Goal: Task Accomplishment & Management: Complete application form

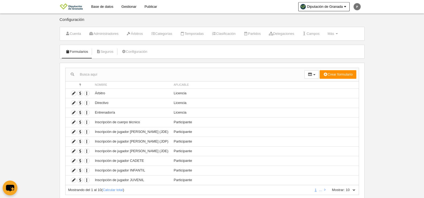
scroll to position [16, 0]
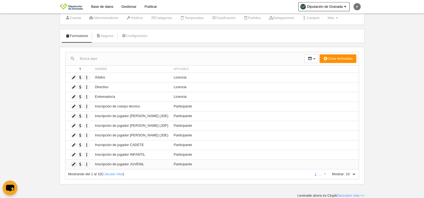
click at [72, 164] on icon at bounding box center [73, 163] width 5 height 5
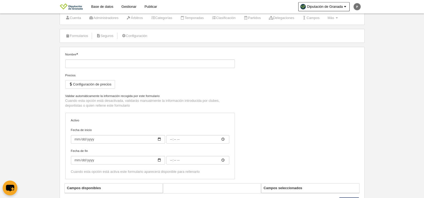
type input "Inscripción de jugador JUVENIL"
checkbox input "true"
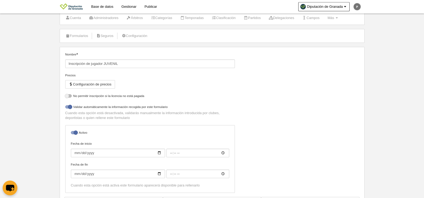
select select "selected"
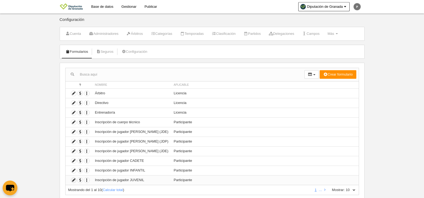
click at [74, 181] on icon at bounding box center [73, 179] width 5 height 5
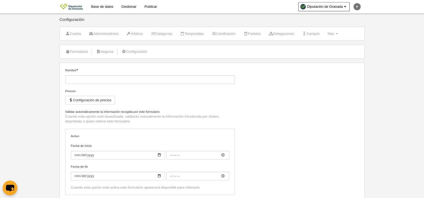
type input "Inscripción de jugador JUVENIL"
checkbox input "true"
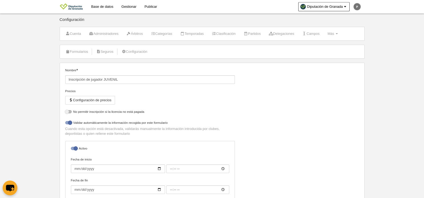
select select "selected"
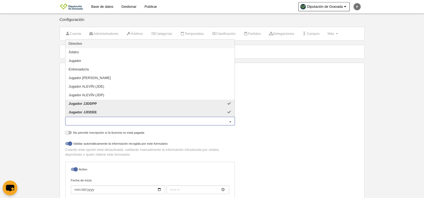
click at [136, 118] on div "Jugador JJDDPP Jugador JJDDEE" at bounding box center [149, 121] width 169 height 9
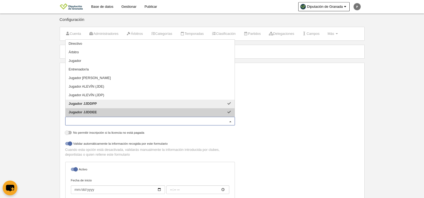
click at [137, 114] on span "Jugador JJDDEE" at bounding box center [149, 112] width 169 height 9
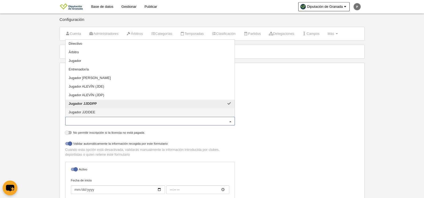
click at [272, 129] on div "Nombre Inscripción de jugador JUVENIL Precios Configuración de precios Formular…" at bounding box center [212, 150] width 298 height 165
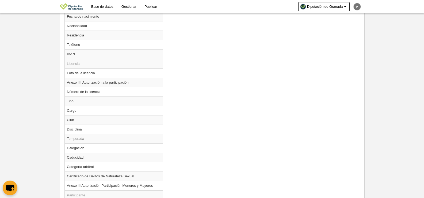
scroll to position [386, 0]
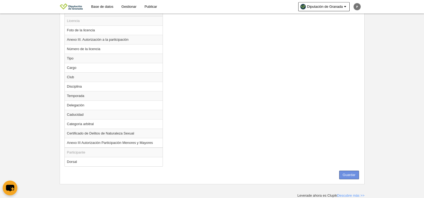
click at [349, 176] on button "Guardar" at bounding box center [349, 174] width 20 height 9
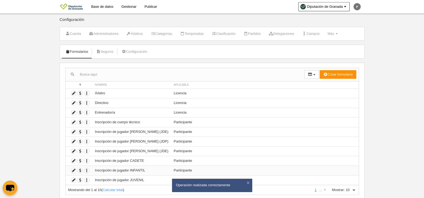
click at [110, 171] on td "Inscripción de jugador INFANTIL" at bounding box center [131, 170] width 79 height 10
click at [74, 169] on icon at bounding box center [73, 170] width 5 height 5
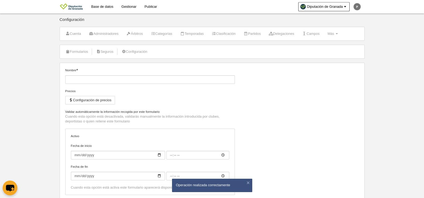
type input "Inscripción de jugador INFANTIL"
checkbox input "true"
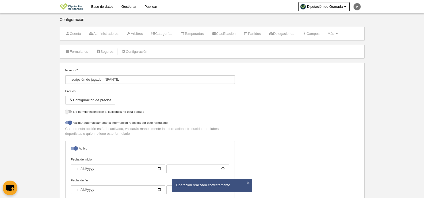
select select "selected"
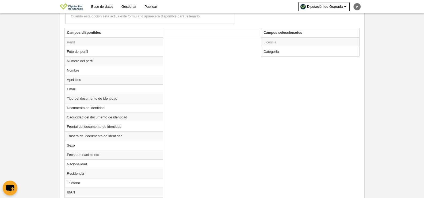
scroll to position [145, 0]
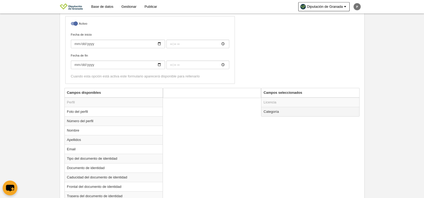
click at [280, 111] on td "Categoría" at bounding box center [310, 111] width 98 height 9
radio input "true"
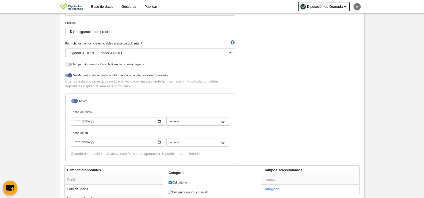
scroll to position [65, 0]
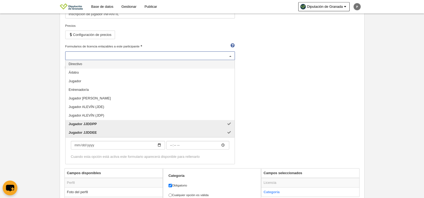
click at [167, 57] on div "Jugador JJDDPP Jugador JJDDEE" at bounding box center [149, 55] width 169 height 9
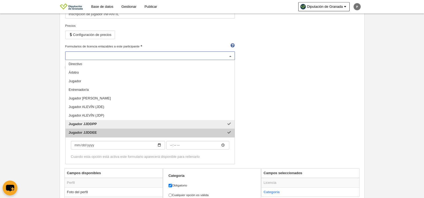
click at [178, 131] on span "Jugador JJDDEE" at bounding box center [149, 132] width 169 height 9
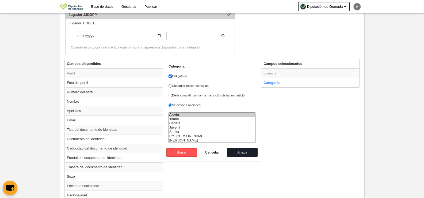
scroll to position [172, 0]
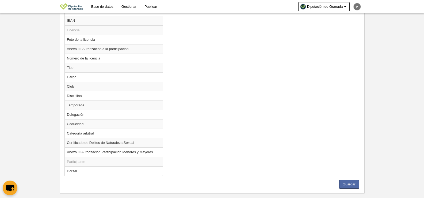
scroll to position [386, 0]
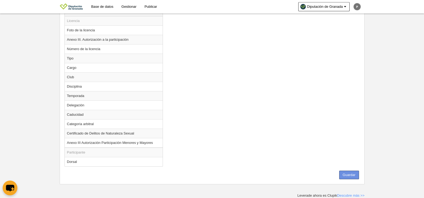
click at [351, 172] on button "Guardar" at bounding box center [349, 174] width 20 height 9
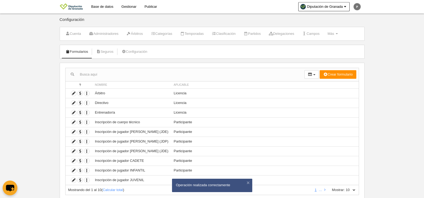
click at [346, 192] on div "Mostrando del 1 al 10 ( Calcular total ) 1 … Mostrar: 10 25 50 100 500" at bounding box center [212, 190] width 294 height 10
click at [347, 191] on select "10 25 50 100 500" at bounding box center [350, 189] width 11 height 5
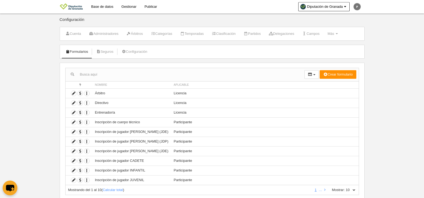
select select "500"
click at [345, 187] on select "10 25 50 100 500" at bounding box center [350, 189] width 11 height 5
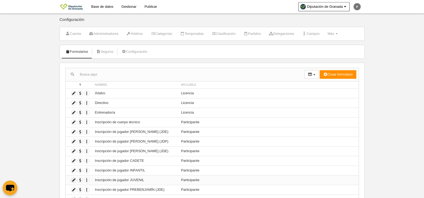
click at [73, 180] on icon at bounding box center [73, 179] width 5 height 5
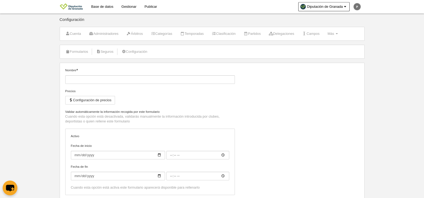
type input "Inscripción de jugador JUVENIL"
checkbox input "true"
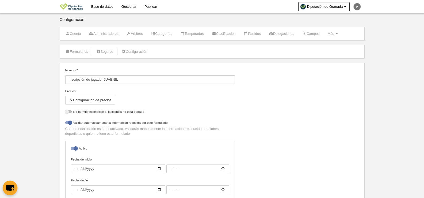
select select "selected"
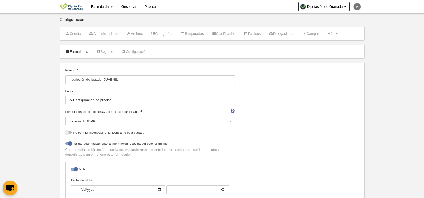
click at [79, 49] on link "Formularios" at bounding box center [77, 52] width 29 height 8
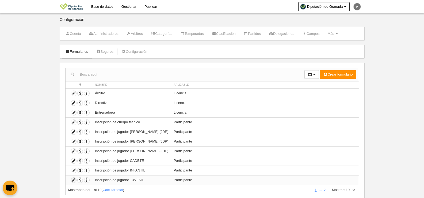
click at [73, 181] on icon at bounding box center [73, 179] width 5 height 5
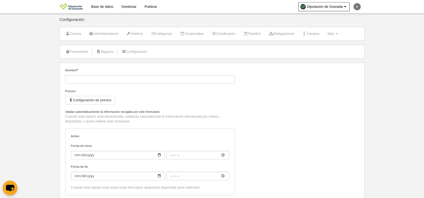
type input "Inscripción de jugador JUVENIL"
checkbox input "true"
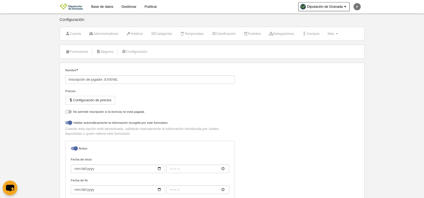
select select "selected"
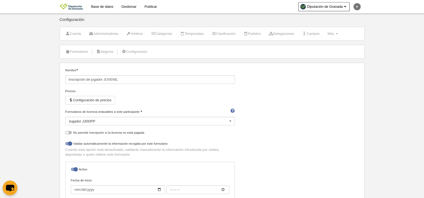
click at [98, 121] on div "Jugador JJDDPP" at bounding box center [149, 121] width 169 height 9
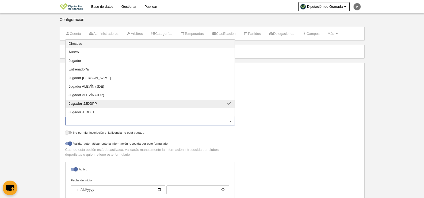
click at [344, 138] on div "Nombre Inscripción de jugador JUVENIL Precios Configuración de precios Formular…" at bounding box center [212, 150] width 298 height 165
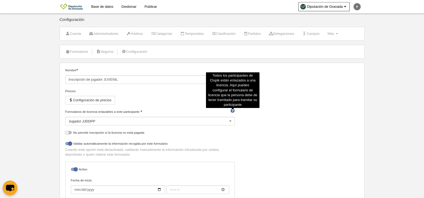
click at [232, 110] on span at bounding box center [232, 110] width 4 height 3
click at [69, 125] on input "Formularios de licencia enlazables a este participante" at bounding box center [69, 127] width 0 height 5
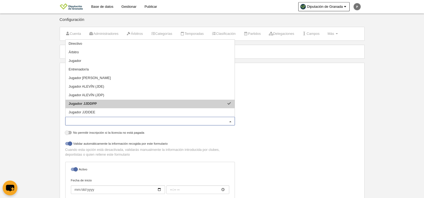
click at [322, 109] on div "Nombre Inscripción de jugador JUVENIL Precios Configuración de precios Formular…" at bounding box center [212, 150] width 298 height 165
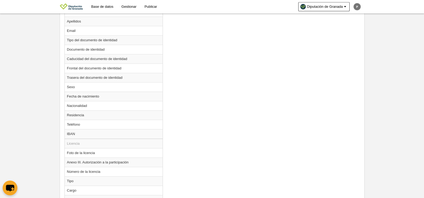
scroll to position [160, 0]
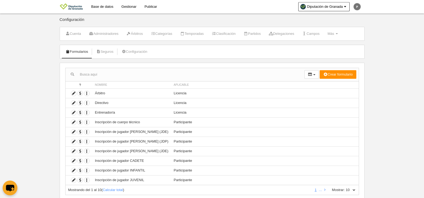
click at [355, 189] on select "10 25 50 100 500" at bounding box center [350, 189] width 11 height 5
select select "25"
click at [345, 187] on select "10 25 50 100 500" at bounding box center [350, 189] width 11 height 5
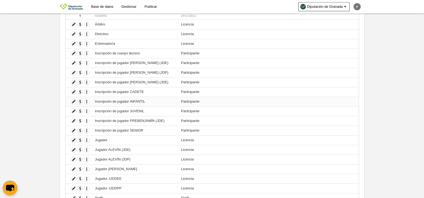
scroll to position [68, 0]
click at [76, 52] on td "Duplicar formulario Borrar formulario" at bounding box center [78, 54] width 27 height 10
click at [76, 52] on icon at bounding box center [73, 53] width 5 height 5
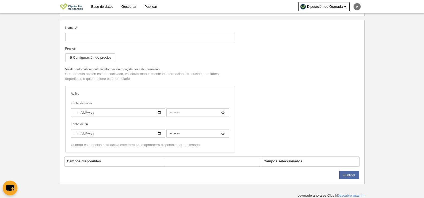
type input "Inscripción de cuerpo técnico"
checkbox input "true"
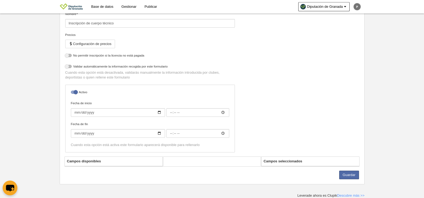
scroll to position [68, 0]
select select "selected"
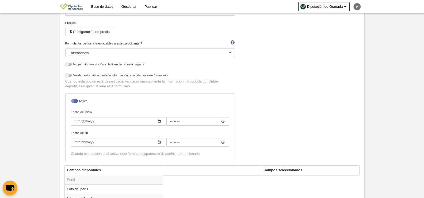
scroll to position [0, 0]
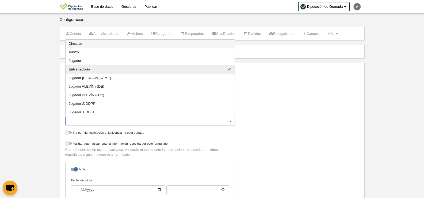
click at [179, 120] on div "Entrenador/a" at bounding box center [149, 121] width 169 height 9
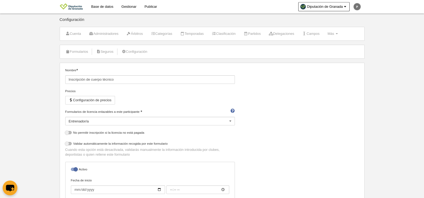
click at [284, 106] on div "Nombre Inscripción de cuerpo técnico [PERSON_NAME] Configuración de precios For…" at bounding box center [212, 150] width 298 height 165
click at [195, 119] on div "Entrenador/a" at bounding box center [149, 121] width 169 height 9
click at [333, 123] on div "Nombre Inscripción de cuerpo técnico [PERSON_NAME] Configuración de precios For…" at bounding box center [212, 150] width 298 height 165
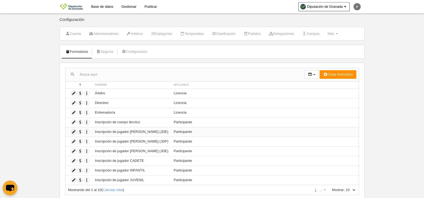
click at [75, 133] on icon at bounding box center [73, 131] width 5 height 5
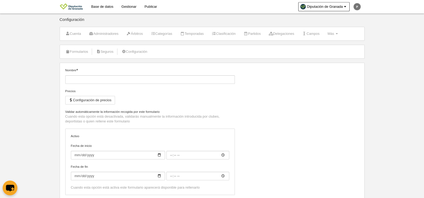
type input "Inscripción de jugador [PERSON_NAME] (JDE)"
checkbox input "true"
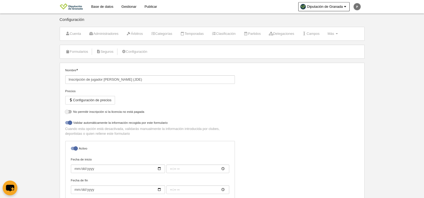
select select "selected"
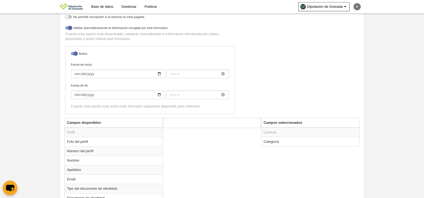
scroll to position [160, 0]
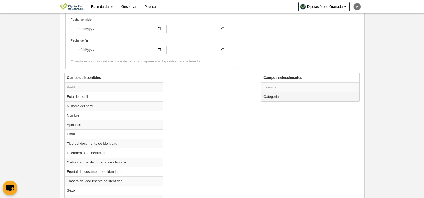
click at [279, 94] on td "Categoría" at bounding box center [310, 96] width 98 height 9
radio input "true"
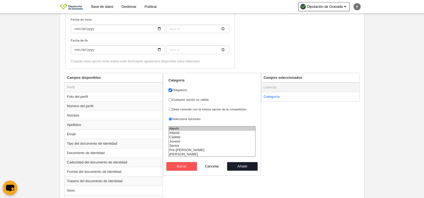
click at [275, 87] on td "Licencia" at bounding box center [310, 87] width 98 height 10
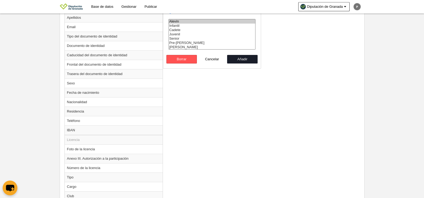
scroll to position [386, 0]
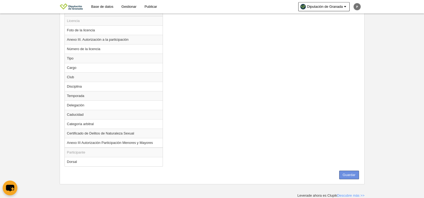
click at [346, 175] on button "Guardar" at bounding box center [349, 174] width 20 height 9
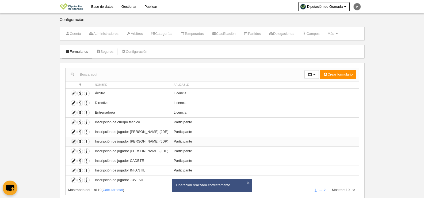
click at [72, 141] on icon at bounding box center [73, 141] width 5 height 5
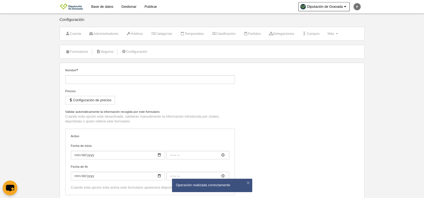
type input "Inscripción de jugador [PERSON_NAME] (JDP)"
checkbox input "true"
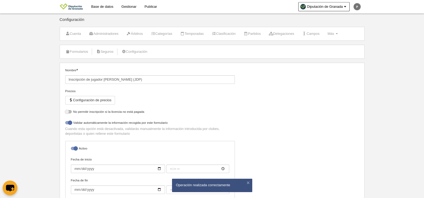
select select "selected"
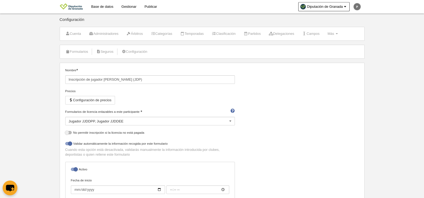
click at [154, 121] on div "Jugador JJDDPP Jugador JJDDEE" at bounding box center [149, 121] width 169 height 9
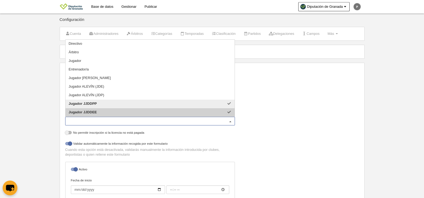
click at [147, 112] on span "Jugador JJDDEE" at bounding box center [149, 112] width 169 height 9
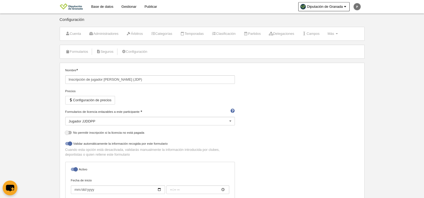
click at [270, 112] on div "Nombre Inscripción de jugador [PERSON_NAME] (JDP) Precios Configuración de prec…" at bounding box center [212, 150] width 298 height 165
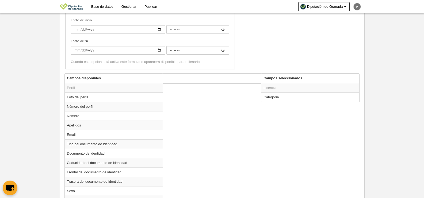
scroll to position [134, 0]
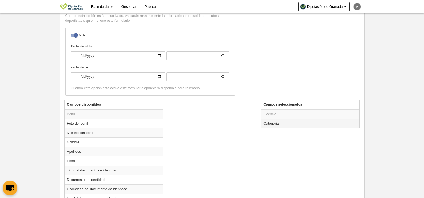
click at [277, 121] on td "Categoría" at bounding box center [310, 122] width 98 height 9
radio input "true"
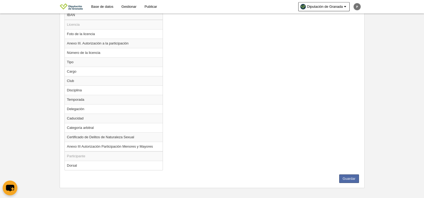
scroll to position [386, 0]
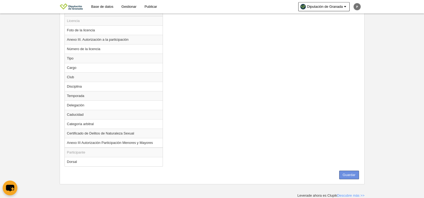
click at [348, 174] on button "Guardar" at bounding box center [349, 174] width 20 height 9
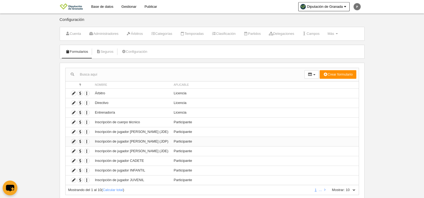
click at [75, 141] on icon at bounding box center [73, 141] width 5 height 5
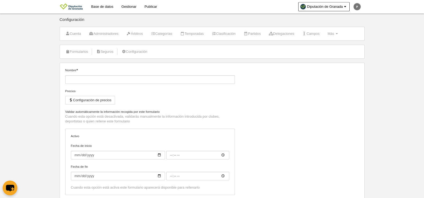
type input "Inscripción de jugador [PERSON_NAME] (JDP)"
checkbox input "true"
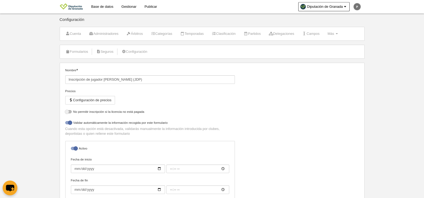
select select "selected"
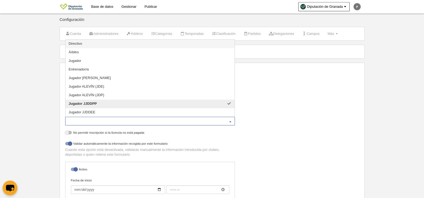
click at [229, 121] on div at bounding box center [230, 121] width 9 height 9
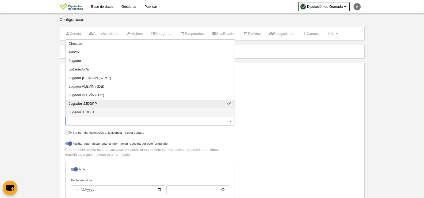
click at [326, 129] on div "Nombre Inscripción de jugador [PERSON_NAME] (JDP) Precios Configuración de prec…" at bounding box center [212, 150] width 298 height 165
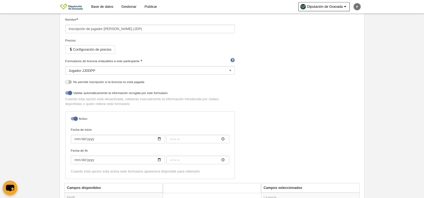
scroll to position [134, 0]
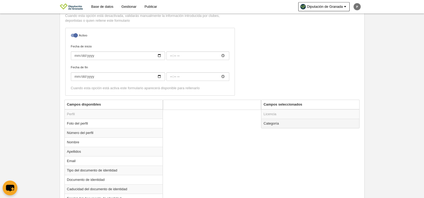
click at [290, 125] on td "Categoría" at bounding box center [310, 122] width 98 height 9
radio input "true"
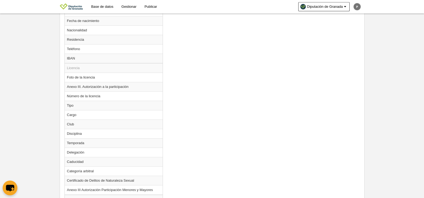
scroll to position [386, 0]
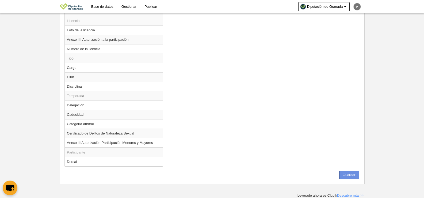
click at [349, 175] on button "Guardar" at bounding box center [349, 174] width 20 height 9
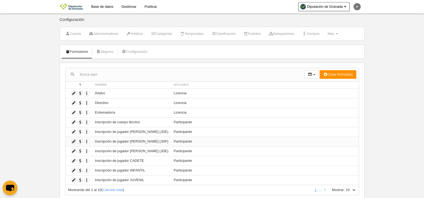
click at [73, 143] on icon at bounding box center [73, 141] width 5 height 5
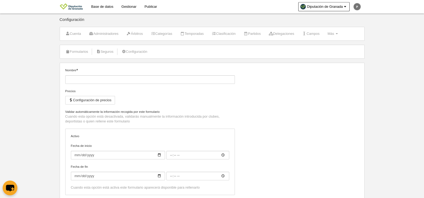
type input "Inscripción de jugador [PERSON_NAME] (JDP)"
checkbox input "true"
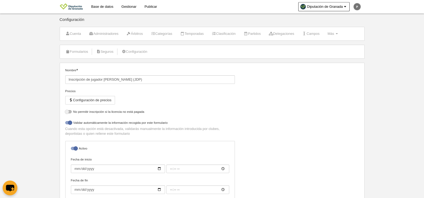
select select "selected"
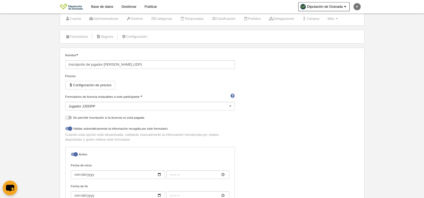
scroll to position [27, 0]
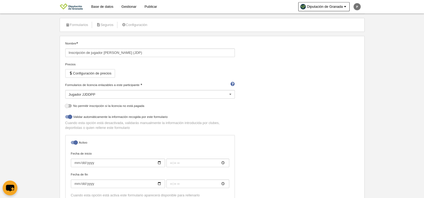
click at [152, 94] on div "Jugador JJDDPP" at bounding box center [149, 94] width 169 height 9
click at [325, 80] on div "Nombre Inscripción de jugador [PERSON_NAME] (JDP) Precios Configuración de prec…" at bounding box center [212, 123] width 298 height 165
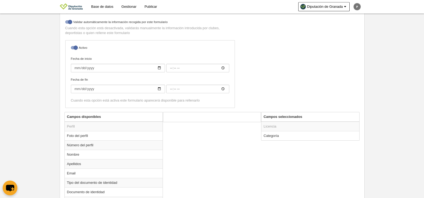
scroll to position [134, 0]
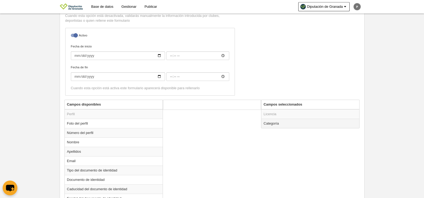
click at [279, 124] on td "Categoría" at bounding box center [310, 122] width 98 height 9
radio input "true"
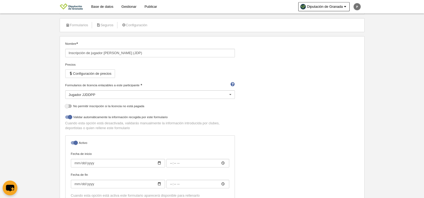
scroll to position [0, 0]
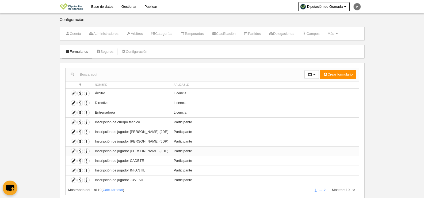
scroll to position [16, 0]
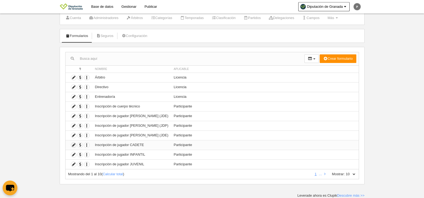
click at [73, 144] on icon at bounding box center [73, 144] width 5 height 5
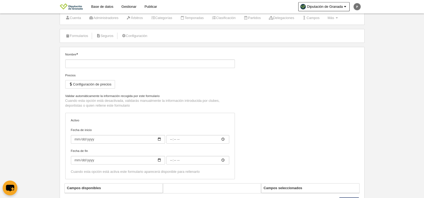
type input "Inscripción de jugador CADETE"
checkbox input "true"
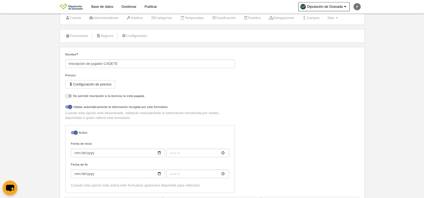
select select "selected"
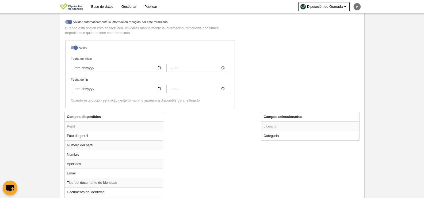
scroll to position [123, 0]
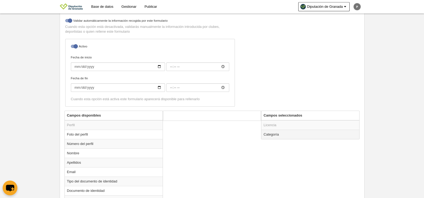
click at [297, 136] on td "Categoría" at bounding box center [310, 133] width 98 height 9
radio input "true"
select select "14800"
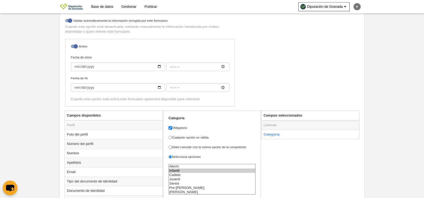
click at [273, 122] on td "Licencia" at bounding box center [310, 125] width 98 height 10
click at [280, 125] on td "Licencia" at bounding box center [310, 125] width 98 height 10
click at [286, 134] on td "Categoría" at bounding box center [310, 133] width 98 height 9
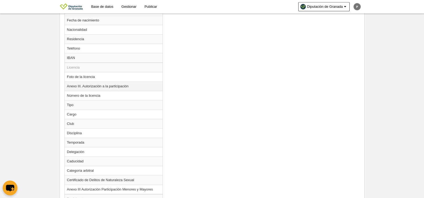
scroll to position [333, 0]
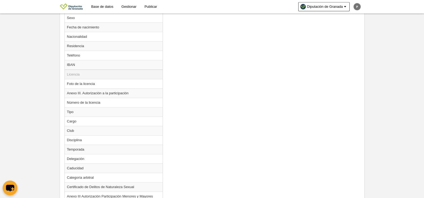
click at [84, 77] on td "Licencia" at bounding box center [114, 75] width 98 height 10
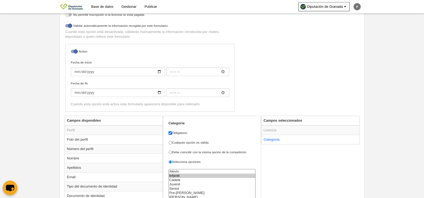
scroll to position [0, 0]
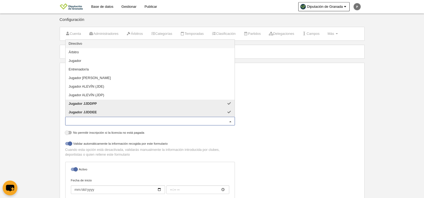
click at [142, 120] on div "Jugador JJDDPP Jugador JJDDEE" at bounding box center [149, 121] width 169 height 9
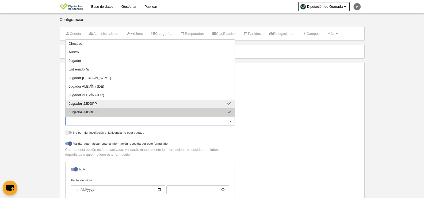
click at [125, 112] on span "Jugador JJDDEE" at bounding box center [149, 112] width 169 height 9
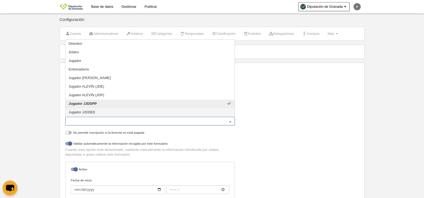
click at [350, 112] on div "Nombre Inscripción de jugador CADETE Precios Configuración de precios Formulari…" at bounding box center [212, 150] width 298 height 165
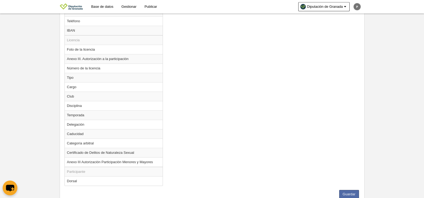
scroll to position [386, 0]
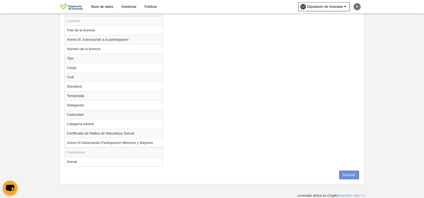
click at [347, 177] on button "Guardar" at bounding box center [349, 174] width 20 height 9
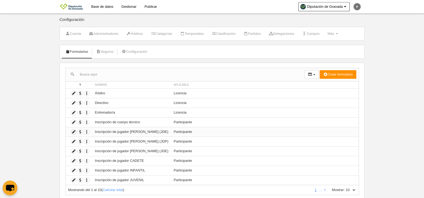
click at [74, 132] on icon at bounding box center [73, 131] width 5 height 5
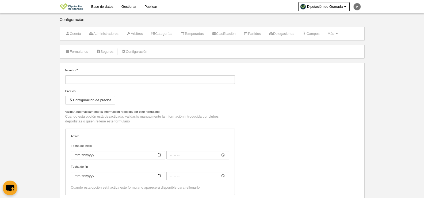
type input "Inscripción de jugador [PERSON_NAME] (JDE)"
checkbox input "true"
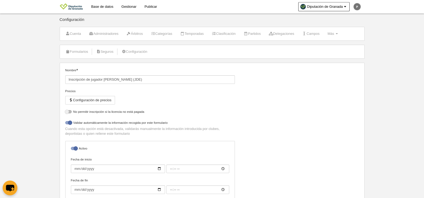
select select "selected"
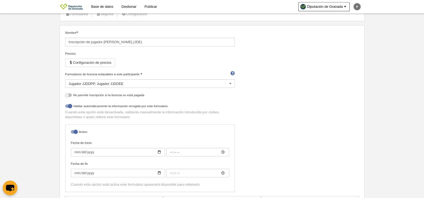
scroll to position [80, 0]
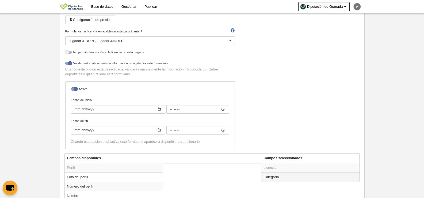
click at [298, 179] on td "Categoría" at bounding box center [310, 176] width 98 height 9
radio input "true"
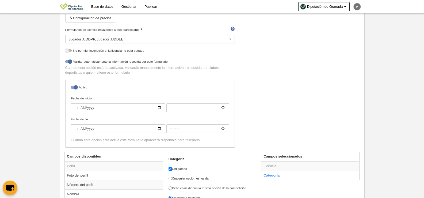
scroll to position [187, 0]
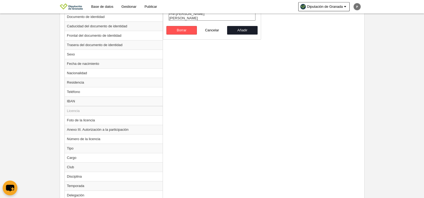
scroll to position [386, 0]
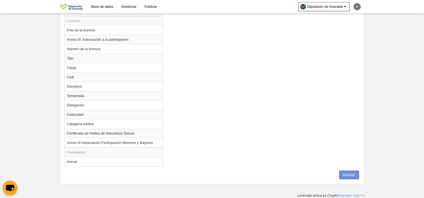
click at [357, 176] on button "Guardar" at bounding box center [349, 174] width 20 height 9
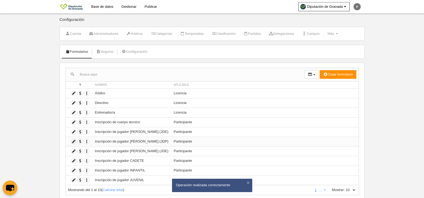
click at [73, 140] on icon at bounding box center [73, 141] width 5 height 5
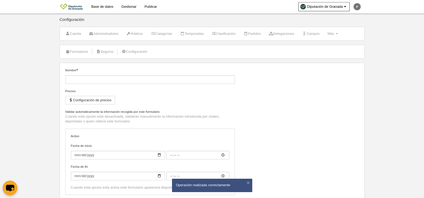
type input "Inscripción de jugador [PERSON_NAME] (JDP)"
checkbox input "true"
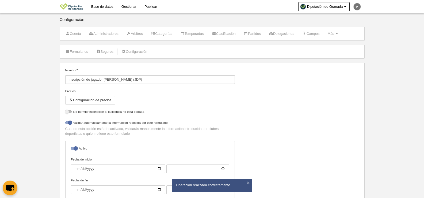
select select "selected"
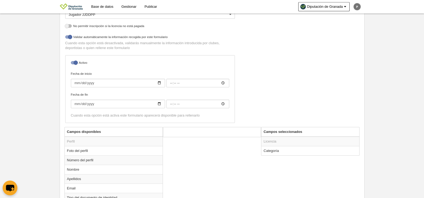
scroll to position [107, 0]
click at [307, 155] on div "Campos seleccionados Licencia Categoría" at bounding box center [310, 140] width 98 height 29
click at [300, 147] on td "Categoría" at bounding box center [310, 149] width 98 height 9
radio input "true"
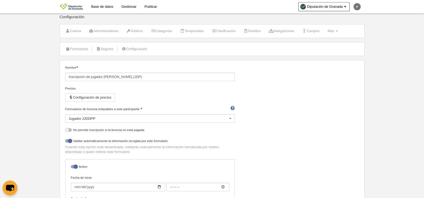
scroll to position [0, 0]
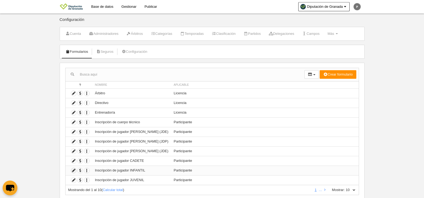
click at [74, 170] on icon at bounding box center [73, 170] width 5 height 5
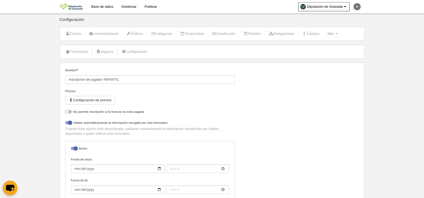
select select "selected"
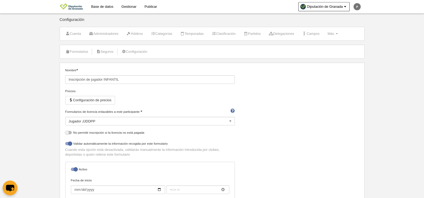
scroll to position [80, 0]
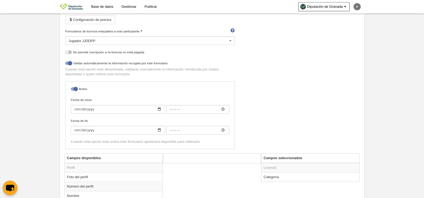
click at [291, 177] on td "Categoría" at bounding box center [310, 176] width 98 height 9
radio input "true"
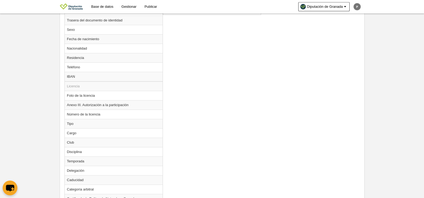
scroll to position [386, 0]
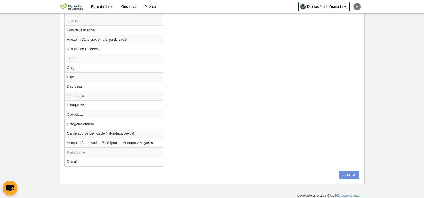
click at [344, 174] on button "Guardar" at bounding box center [349, 174] width 20 height 9
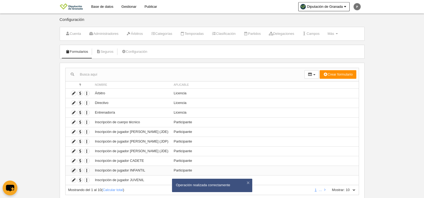
click at [74, 170] on icon at bounding box center [73, 170] width 5 height 5
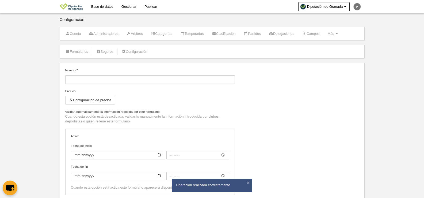
type input "Inscripción de jugador INFANTIL"
checkbox input "true"
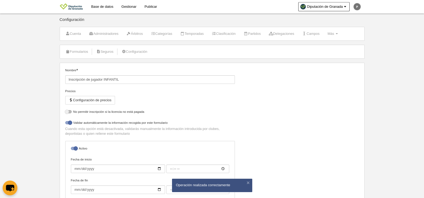
select select "selected"
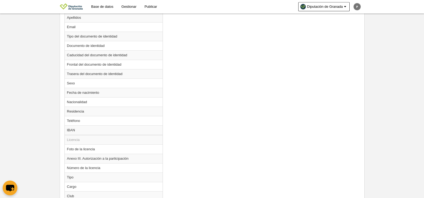
scroll to position [187, 0]
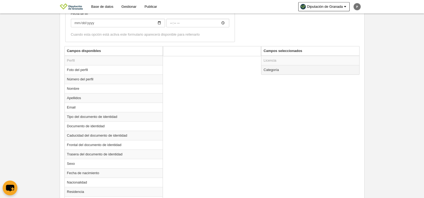
click at [301, 68] on td "Categoría" at bounding box center [310, 69] width 98 height 9
radio input "true"
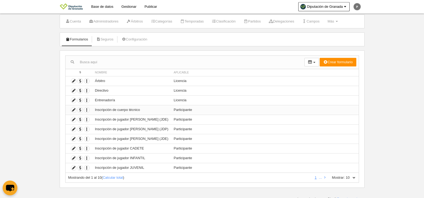
scroll to position [16, 0]
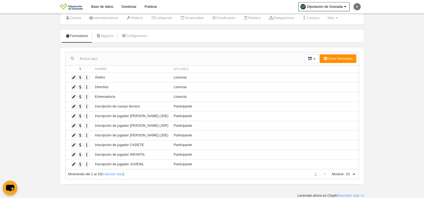
click at [353, 176] on div "Mostrando del 1 al 10 ( Calcular total ) 1 … Mostrar: 10 25 50 100 500" at bounding box center [212, 174] width 294 height 10
click at [353, 174] on select "10 25 50 100 500" at bounding box center [350, 173] width 11 height 5
select select "50"
click at [345, 171] on select "10 25 50 100 500" at bounding box center [350, 173] width 11 height 5
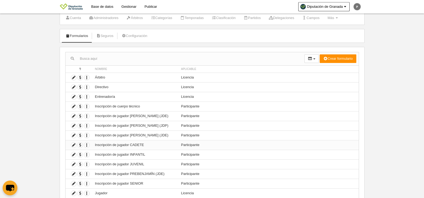
click at [105, 144] on td "Inscripción de jugador CADETE" at bounding box center [135, 145] width 86 height 10
click at [75, 144] on icon at bounding box center [73, 144] width 5 height 5
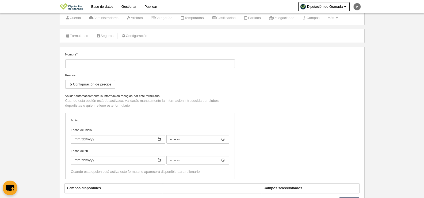
type input "Inscripción de jugador CADETE"
checkbox input "true"
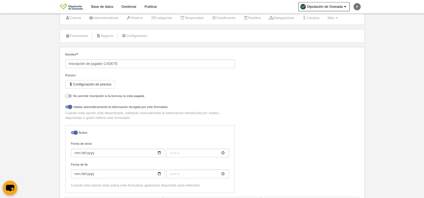
select select "selected"
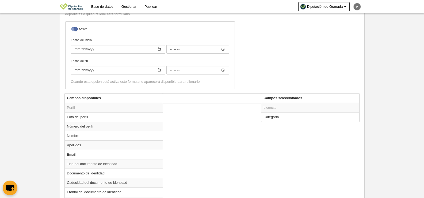
scroll to position [149, 0]
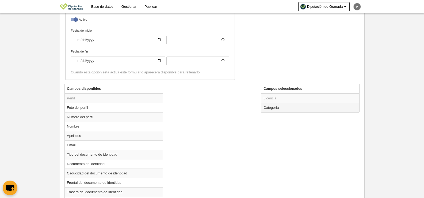
click at [306, 108] on td "Categoría" at bounding box center [310, 107] width 98 height 9
radio input "true"
select select "14800"
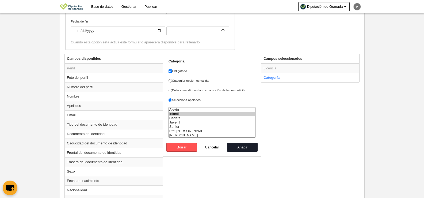
scroll to position [283, 0]
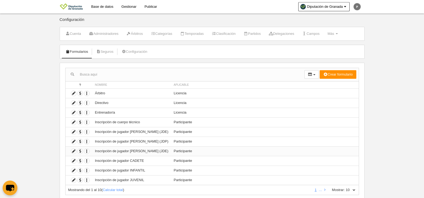
scroll to position [16, 0]
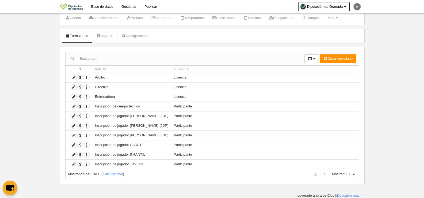
click at [352, 174] on select "10 25 50 100 500" at bounding box center [350, 173] width 11 height 5
select select "25"
click at [345, 171] on select "10 25 50 100 500" at bounding box center [350, 173] width 11 height 5
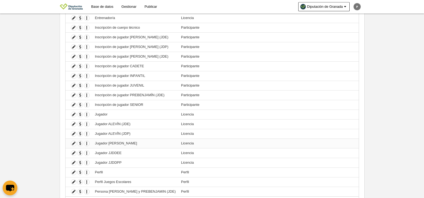
scroll to position [96, 0]
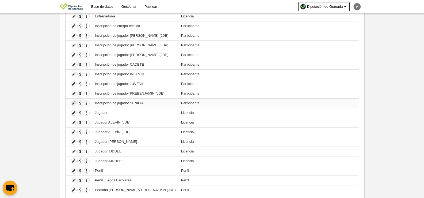
click at [72, 103] on icon at bounding box center [73, 103] width 5 height 5
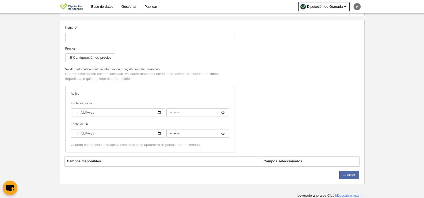
type input "Inscripción de jugador SENIOR"
checkbox input "true"
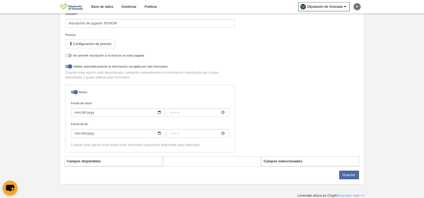
select select "selected"
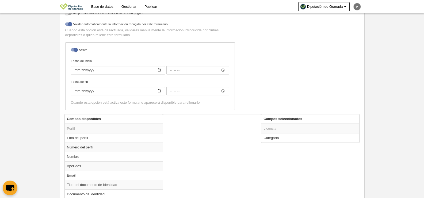
scroll to position [119, 0]
click at [316, 140] on td "Categoría" at bounding box center [310, 137] width 98 height 9
radio input "true"
select select "14802"
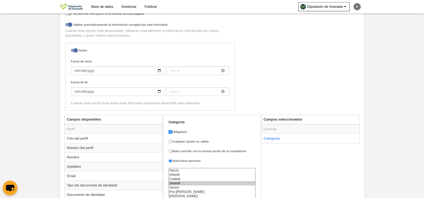
click at [316, 70] on div "Nombre Inscripción de jugador SENIOR Precios Configuración de precios Formulari…" at bounding box center [212, 31] width 298 height 165
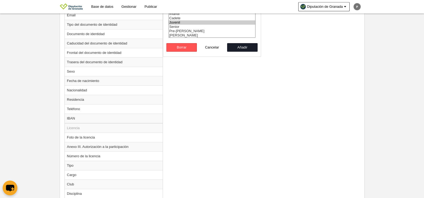
scroll to position [386, 0]
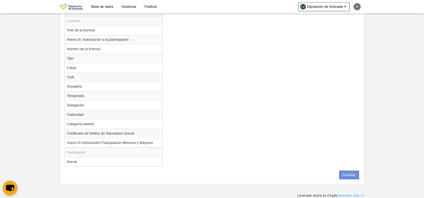
click at [355, 174] on button "Guardar" at bounding box center [349, 174] width 20 height 9
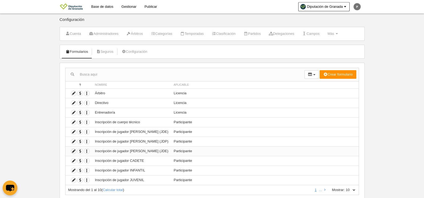
click at [75, 152] on icon at bounding box center [73, 150] width 5 height 5
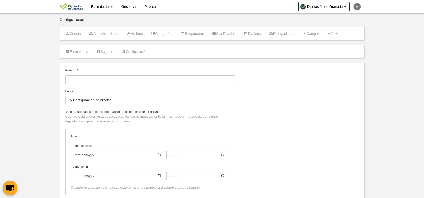
type input "Inscripción de jugador [PERSON_NAME] (JDE)"
checkbox input "true"
select select "selected"
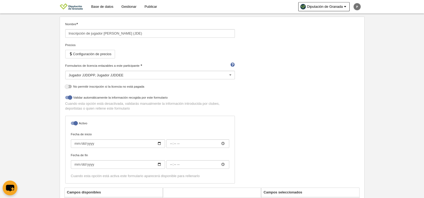
scroll to position [107, 0]
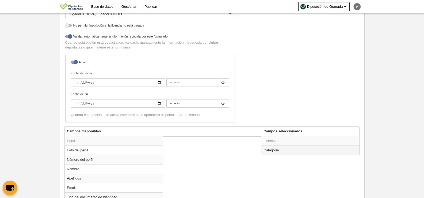
click at [285, 145] on td "Categoría" at bounding box center [310, 149] width 98 height 9
radio input "true"
select select "14869"
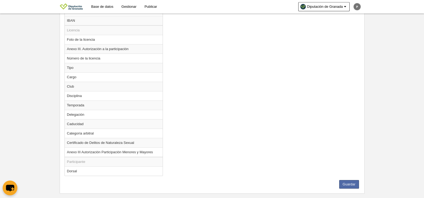
scroll to position [386, 0]
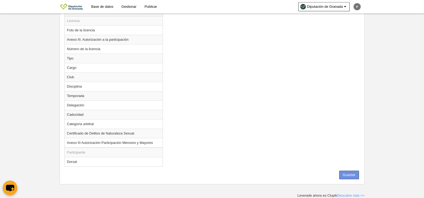
click at [341, 173] on button "Guardar" at bounding box center [349, 174] width 20 height 9
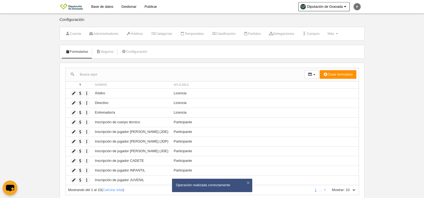
click at [347, 188] on select "10 25 50 100 500" at bounding box center [350, 189] width 11 height 5
select select "25"
click at [345, 187] on select "10 25 50 100 500" at bounding box center [350, 189] width 11 height 5
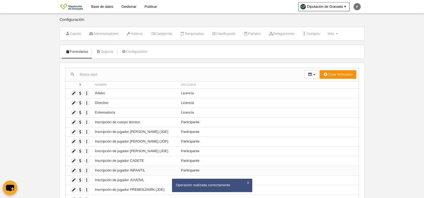
click at [351, 171] on td "Participante" at bounding box center [268, 170] width 180 height 10
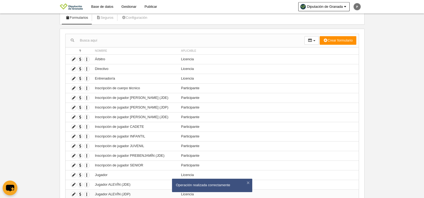
scroll to position [80, 0]
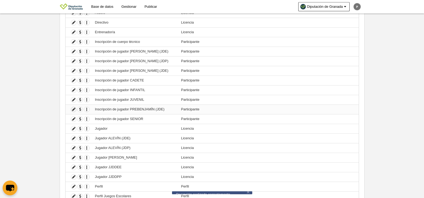
click at [74, 109] on icon at bounding box center [73, 109] width 5 height 5
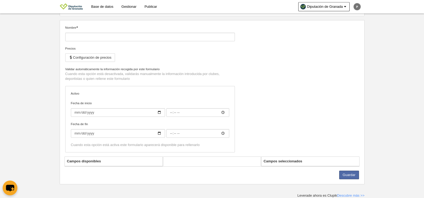
type input "Inscripción de jugador PREBENJAMÍN (JDE)"
checkbox input "true"
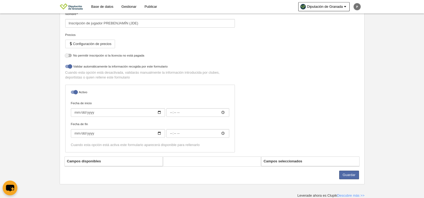
select select "selected"
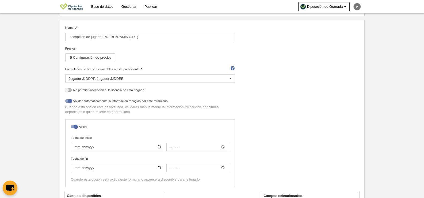
scroll to position [34, 0]
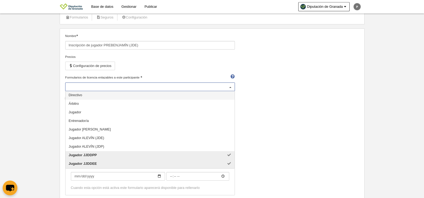
click at [117, 86] on div "Jugador JJDDPP Jugador JJDDEE" at bounding box center [149, 86] width 169 height 9
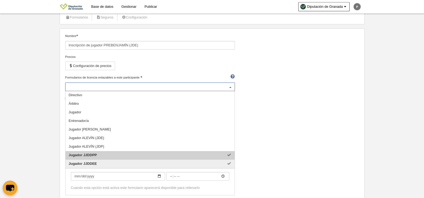
click at [103, 154] on span "Jugador JJDDPP" at bounding box center [149, 155] width 169 height 9
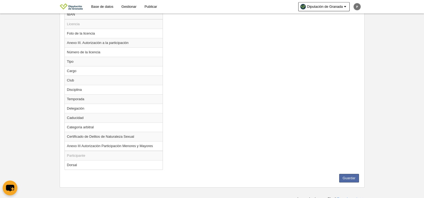
scroll to position [386, 0]
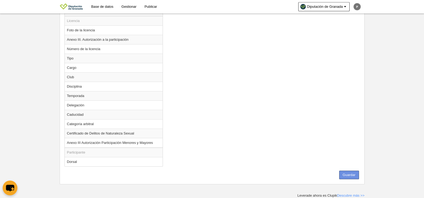
click at [345, 176] on button "Guardar" at bounding box center [349, 174] width 20 height 9
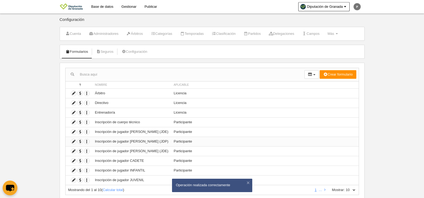
scroll to position [16, 0]
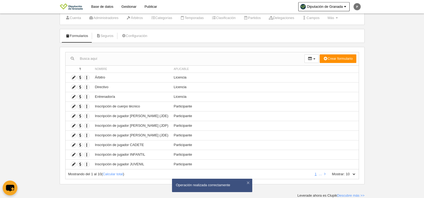
click at [342, 174] on label "Mostrar:" at bounding box center [335, 173] width 18 height 5
click at [345, 174] on select "10 25 50 100 500" at bounding box center [350, 173] width 11 height 5
click at [350, 173] on select "10 25 50 100 500" at bounding box center [350, 173] width 11 height 5
select select "50"
click at [345, 171] on select "10 25 50 100 500" at bounding box center [350, 173] width 11 height 5
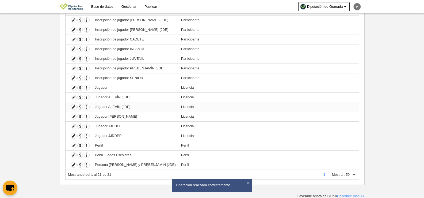
scroll to position [122, 0]
click at [121, 68] on td "Inscripción de jugador PREBENJAMÍN (JDE)" at bounding box center [135, 68] width 86 height 10
click at [75, 67] on icon at bounding box center [73, 67] width 5 height 5
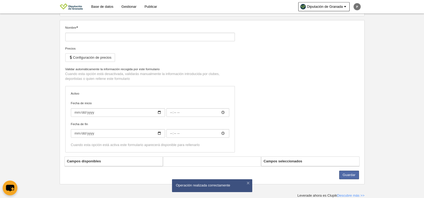
type input "Inscripción de jugador PREBENJAMÍN (JDE)"
checkbox input "true"
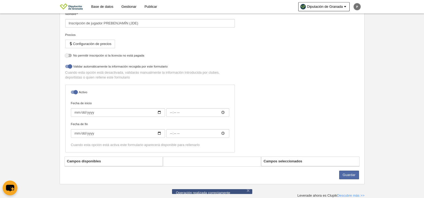
select select "selected"
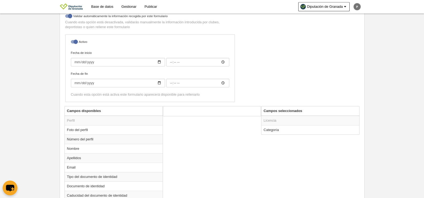
scroll to position [129, 0]
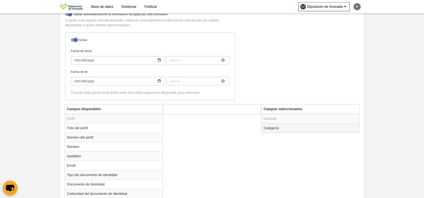
click at [289, 128] on td "Categoría" at bounding box center [310, 127] width 98 height 9
radio input "true"
select select "14868"
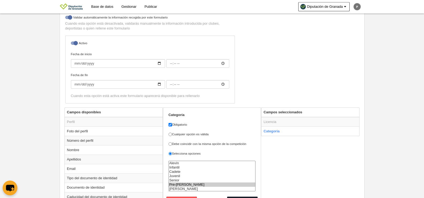
scroll to position [119, 0]
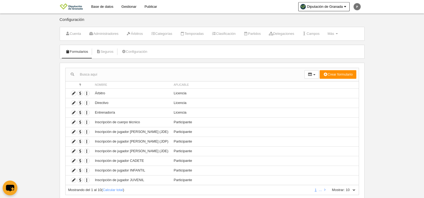
click at [351, 187] on select "10 25 50 100 500" at bounding box center [350, 189] width 11 height 5
select select "25"
click at [345, 187] on select "10 25 50 100 500" at bounding box center [350, 189] width 11 height 5
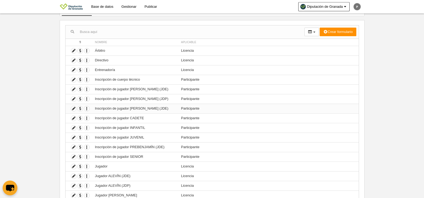
scroll to position [122, 0]
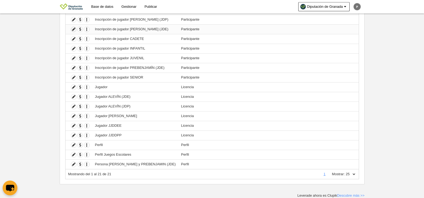
click at [72, 30] on icon at bounding box center [73, 29] width 5 height 5
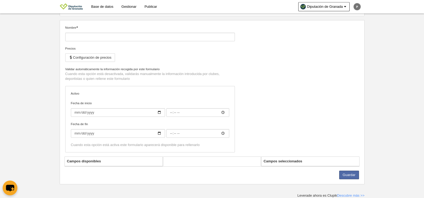
type input "Inscripción de jugador [PERSON_NAME] (JDE)"
checkbox input "true"
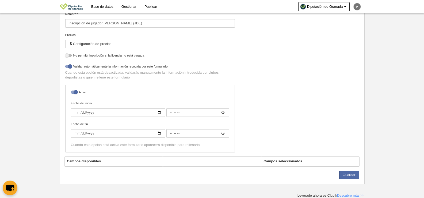
select select "selected"
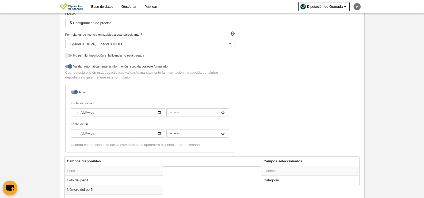
scroll to position [122, 0]
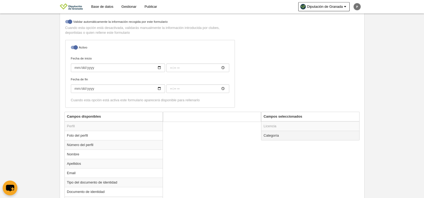
click at [303, 134] on td "Categoría" at bounding box center [310, 134] width 98 height 9
radio input "true"
select select "14869"
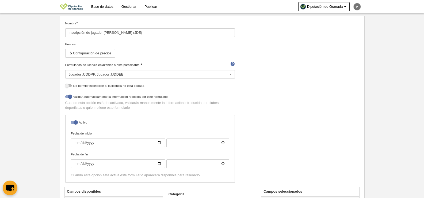
scroll to position [41, 0]
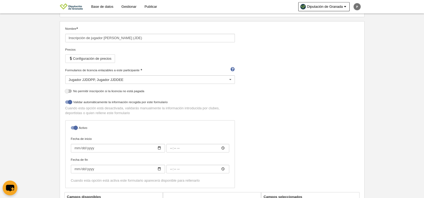
click at [127, 78] on div "Jugador JJDDPP Jugador JJDDEE" at bounding box center [149, 79] width 169 height 9
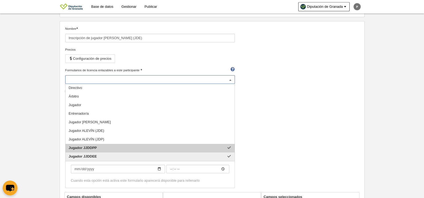
click at [109, 148] on span "Jugador JJDDPP" at bounding box center [149, 148] width 169 height 9
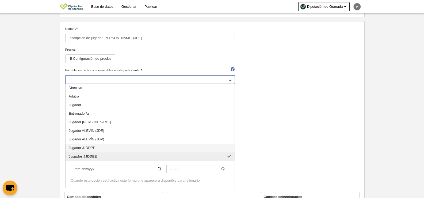
click at [334, 117] on div "Nombre Inscripción de jugador [PERSON_NAME] (JDE) Precios Configuración de prec…" at bounding box center [212, 108] width 298 height 165
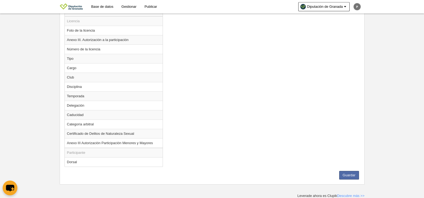
scroll to position [386, 0]
click at [353, 176] on button "Guardar" at bounding box center [349, 174] width 20 height 9
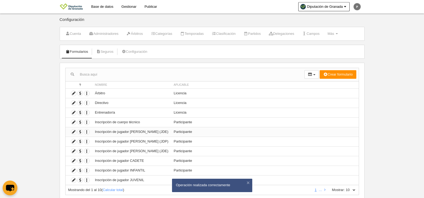
click at [137, 132] on td "Inscripción de jugador [PERSON_NAME] (JDE)" at bounding box center [131, 132] width 79 height 10
click at [75, 133] on icon at bounding box center [73, 131] width 5 height 5
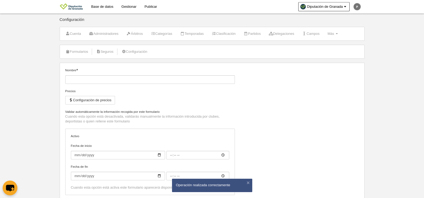
type input "Inscripción de jugador [PERSON_NAME] (JDE)"
checkbox input "true"
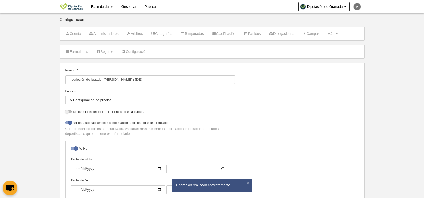
select select "selected"
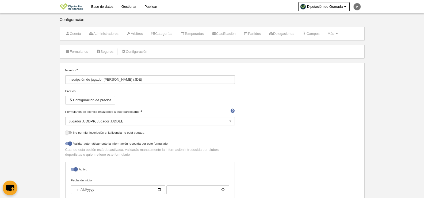
click at [126, 120] on div "Jugador JJDDPP Jugador JJDDEE" at bounding box center [149, 121] width 169 height 9
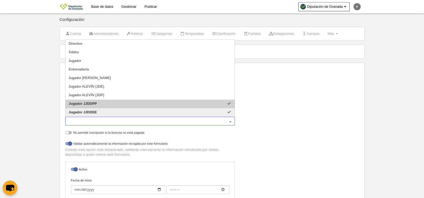
click at [123, 105] on span "Jugador JJDDPP" at bounding box center [149, 103] width 169 height 9
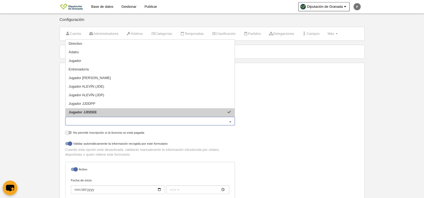
click at [316, 133] on div "Nombre Inscripción de jugador [PERSON_NAME] (JDE) Precios Configuración de prec…" at bounding box center [212, 150] width 298 height 165
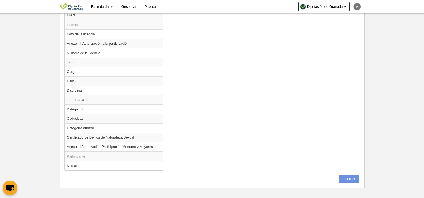
scroll to position [386, 0]
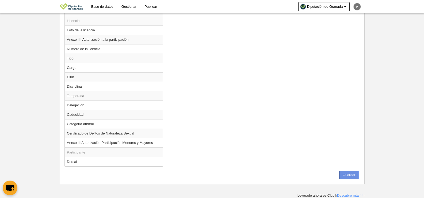
click at [354, 172] on button "Guardar" at bounding box center [349, 174] width 20 height 9
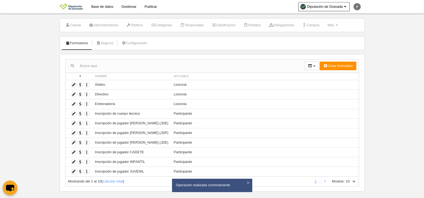
scroll to position [16, 0]
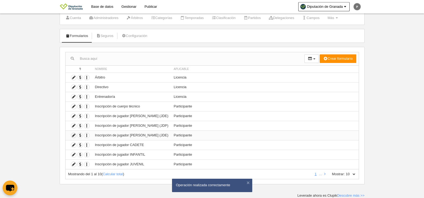
click at [73, 136] on icon at bounding box center [73, 135] width 5 height 5
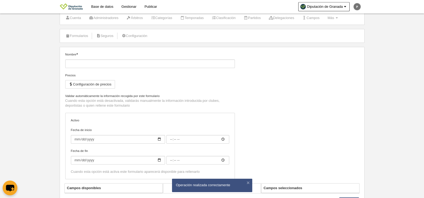
type input "Inscripción de jugador [PERSON_NAME] (JDE)"
checkbox input "true"
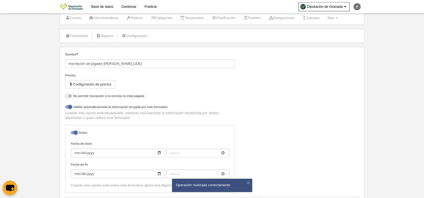
select select "selected"
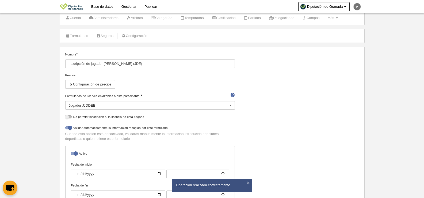
click at [133, 100] on div "Formularios de licencia enlazables a este participante Jugador JJDDEE Directivo…" at bounding box center [149, 101] width 169 height 16
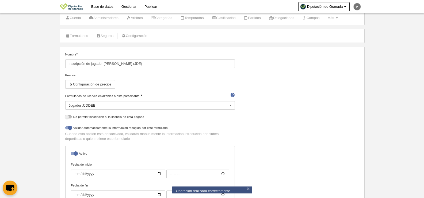
click at [213, 104] on div "Jugador JJDDEE" at bounding box center [149, 105] width 169 height 9
click at [314, 120] on div "Nombre Inscripción de jugador [PERSON_NAME] (JDE) Precios Configuración de prec…" at bounding box center [212, 134] width 298 height 165
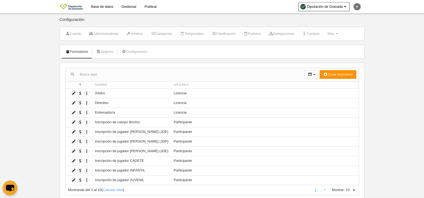
click at [355, 189] on select "10 25 50 100 500" at bounding box center [350, 189] width 11 height 5
click at [345, 187] on select "10 25 50 100 500" at bounding box center [350, 189] width 11 height 5
click at [352, 190] on select "10 25 50 100 500" at bounding box center [350, 189] width 11 height 5
select select "500"
click at [345, 187] on select "10 25 50 100 500" at bounding box center [350, 189] width 11 height 5
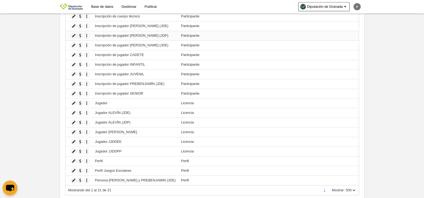
scroll to position [107, 0]
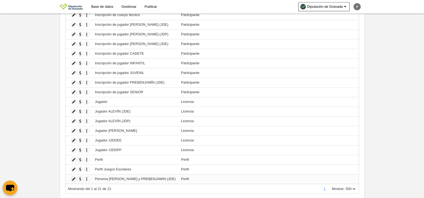
click at [74, 180] on icon at bounding box center [73, 178] width 5 height 5
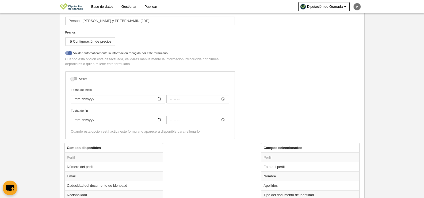
scroll to position [58, 0]
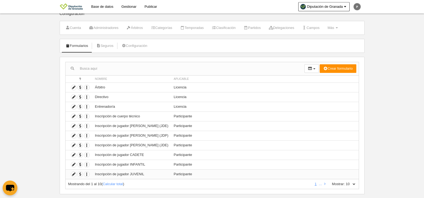
scroll to position [16, 0]
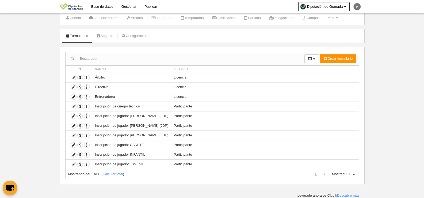
drag, startPoint x: 358, startPoint y: 177, endPoint x: 343, endPoint y: 170, distance: 16.0
click at [358, 177] on div "Mostrando del 1 al 10 ( Calcular total ) 1 … Mostrar: 10 25 50 100 500" at bounding box center [212, 174] width 294 height 10
click at [349, 175] on select "10 25 50 100 500" at bounding box center [350, 173] width 11 height 5
select select "100"
click at [345, 171] on select "10 25 50 100 500" at bounding box center [350, 173] width 11 height 5
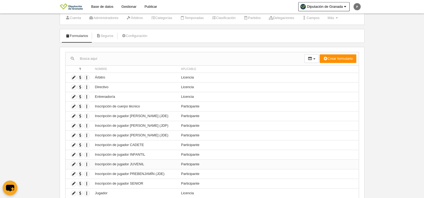
scroll to position [122, 0]
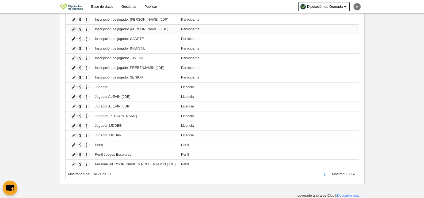
click at [73, 29] on icon at bounding box center [73, 29] width 5 height 5
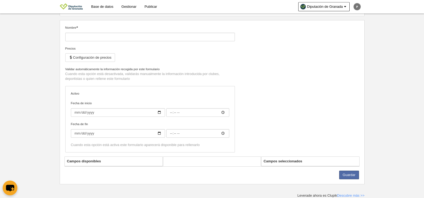
type input "Inscripción de jugador [PERSON_NAME] (JDE)"
checkbox input "true"
select select "selected"
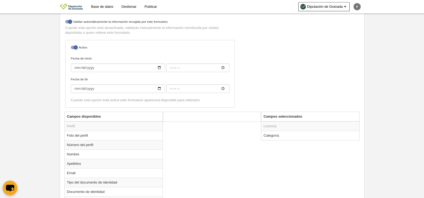
scroll to position [128, 0]
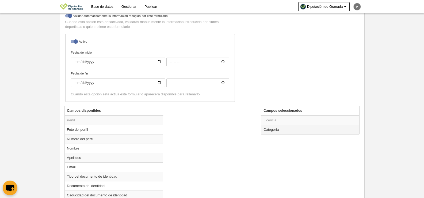
click at [300, 130] on td "Categoría" at bounding box center [310, 129] width 98 height 9
radio input "true"
select select "14869"
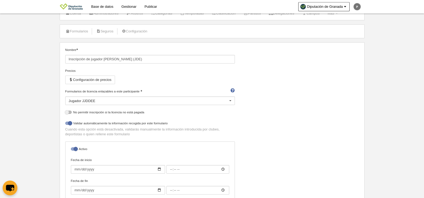
scroll to position [0, 0]
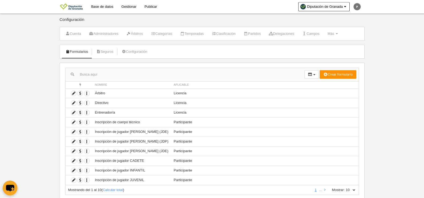
click at [351, 189] on select "10 25 50 100 500" at bounding box center [350, 189] width 11 height 5
select select "500"
click at [345, 187] on select "10 25 50 100 500" at bounding box center [350, 189] width 11 height 5
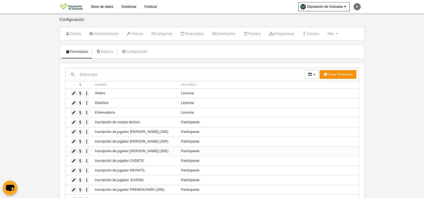
click at [75, 151] on icon at bounding box center [73, 150] width 5 height 5
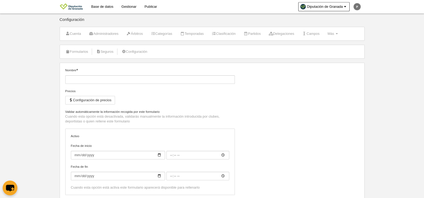
type input "Inscripción de jugador [PERSON_NAME] (JDE)"
checkbox input "true"
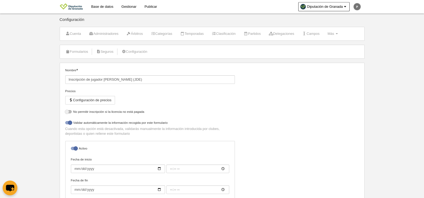
select select "selected"
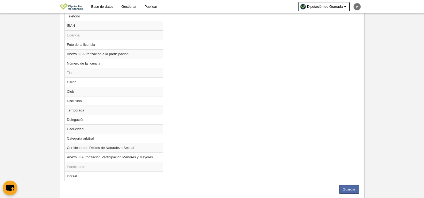
scroll to position [386, 0]
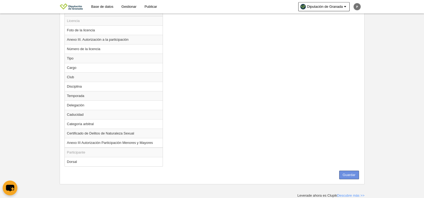
click at [344, 172] on button "Guardar" at bounding box center [349, 174] width 20 height 9
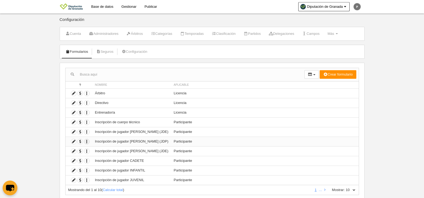
click at [86, 142] on icon "button" at bounding box center [86, 141] width 5 height 5
click at [91, 147] on link "Duplicar formulario" at bounding box center [106, 150] width 44 height 9
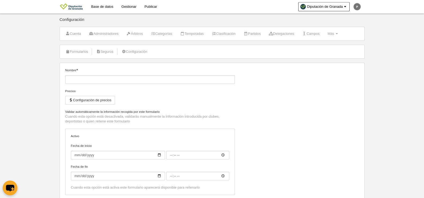
type input "Inscripción de jugador [PERSON_NAME] (JDP) (Copia)"
checkbox input "true"
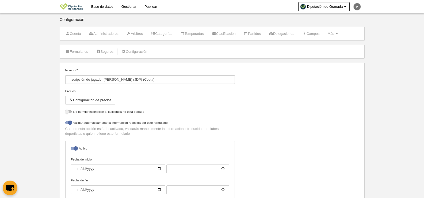
select select "selected"
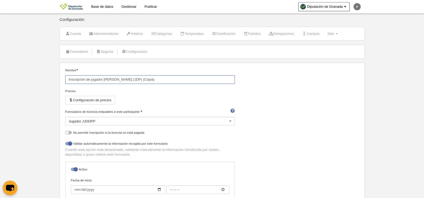
drag, startPoint x: 103, startPoint y: 79, endPoint x: 116, endPoint y: 78, distance: 12.8
click at [116, 78] on input "Inscripción de jugador [PERSON_NAME] (JDP) (Copia)" at bounding box center [149, 79] width 169 height 9
drag, startPoint x: 129, startPoint y: 79, endPoint x: 192, endPoint y: 78, distance: 62.3
click at [192, 78] on input "Inscripción de jugador [PERSON_NAME] (JDP) (Copia)" at bounding box center [149, 79] width 169 height 9
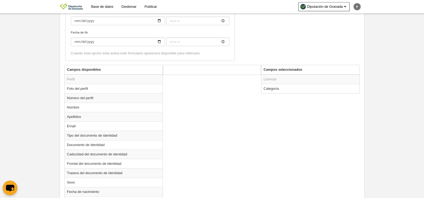
scroll to position [183, 0]
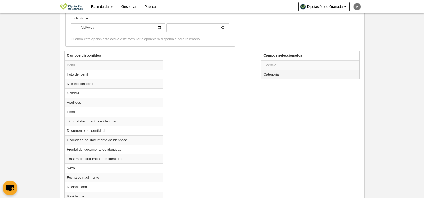
type input "Inscripción de jugador [PERSON_NAME] (JDP)"
click at [283, 75] on td "Categoría" at bounding box center [310, 74] width 98 height 9
radio input "true"
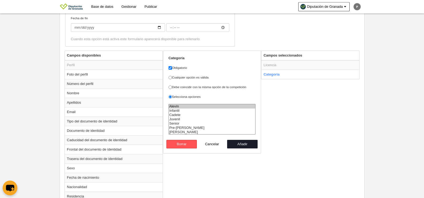
click at [186, 105] on option "Alevín" at bounding box center [212, 106] width 87 height 4
select select "14869"
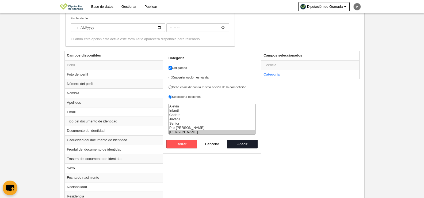
click at [182, 133] on option "[PERSON_NAME]" at bounding box center [212, 132] width 87 height 4
click at [239, 142] on button "Añadir" at bounding box center [242, 144] width 30 height 9
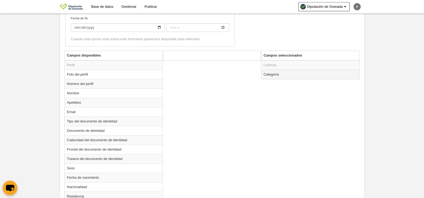
click at [281, 74] on td "Categoría" at bounding box center [310, 74] width 98 height 9
radio input "true"
select select "14869"
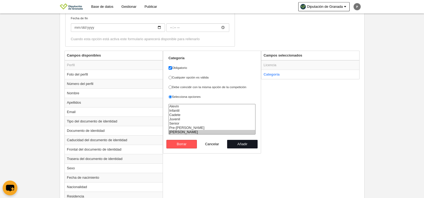
click at [241, 145] on button "Añadir" at bounding box center [242, 144] width 30 height 9
radio input "false"
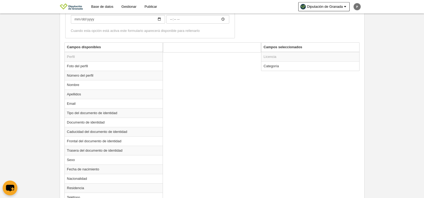
scroll to position [386, 0]
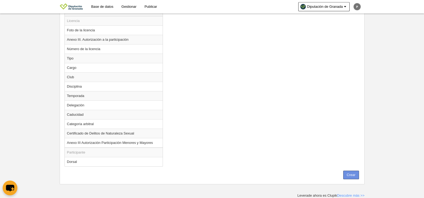
click at [351, 176] on button "Crear" at bounding box center [351, 174] width 16 height 9
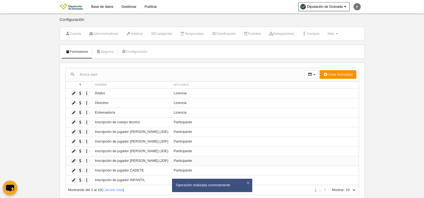
click at [73, 161] on icon at bounding box center [73, 160] width 5 height 5
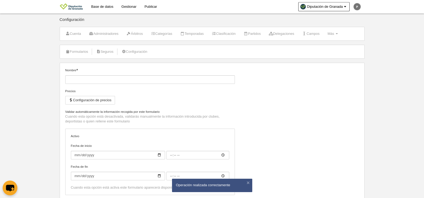
type input "Inscripción de jugador [PERSON_NAME] (JDP)"
checkbox input "true"
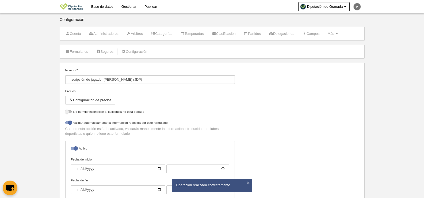
select select "selected"
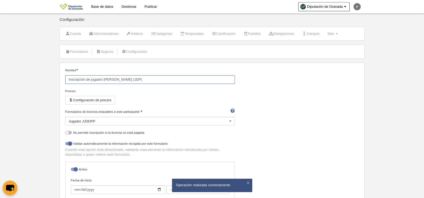
click at [118, 78] on input "Inscripción de jugador [PERSON_NAME] (JDP)" at bounding box center [149, 79] width 169 height 9
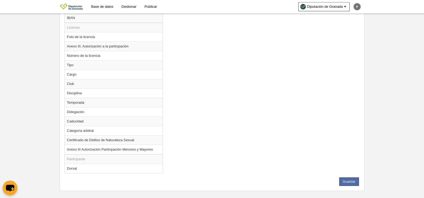
scroll to position [386, 0]
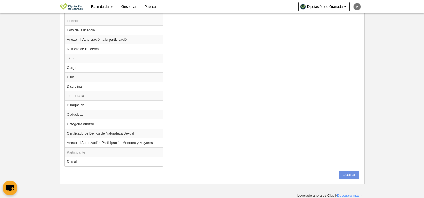
type input "Inscripción de jugador [PERSON_NAME] (JDP)"
click at [356, 175] on button "Guardar" at bounding box center [349, 174] width 20 height 9
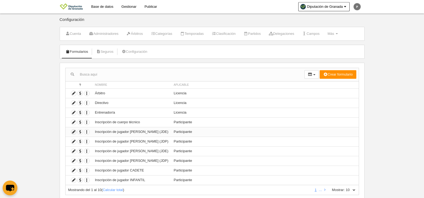
click at [73, 132] on icon at bounding box center [73, 131] width 5 height 5
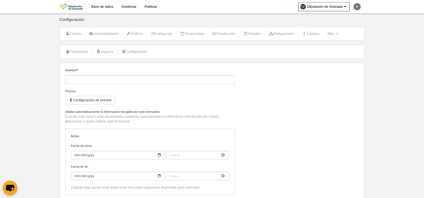
type input "Inscripción de jugador [PERSON_NAME] (JDE)"
checkbox input "true"
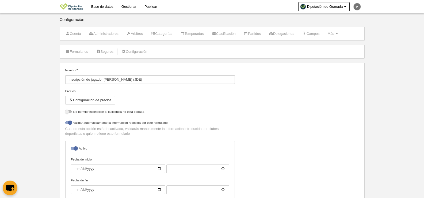
select select "selected"
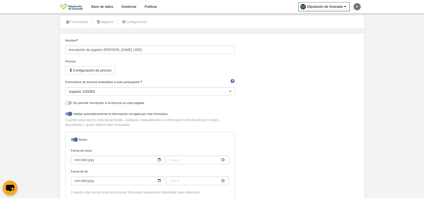
scroll to position [134, 0]
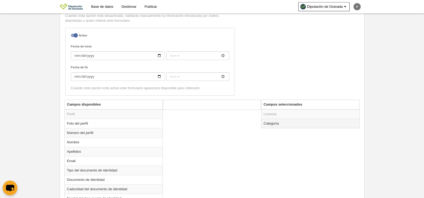
click at [304, 122] on td "Categoría" at bounding box center [310, 122] width 98 height 9
radio input "true"
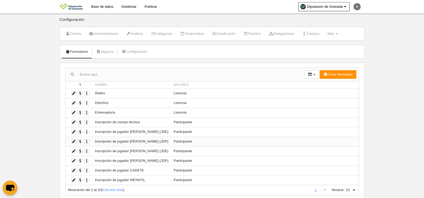
click at [77, 143] on td "Duplicar formulario Borrar formulario" at bounding box center [78, 141] width 27 height 10
click at [74, 142] on icon at bounding box center [73, 141] width 5 height 5
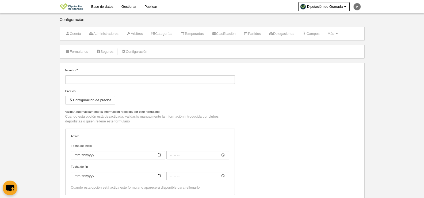
type input "Inscripción de jugador [PERSON_NAME] (JDP)"
checkbox input "true"
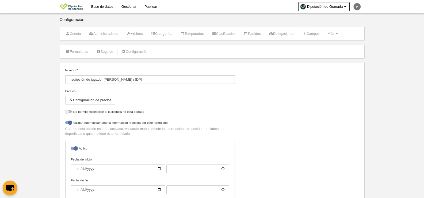
select select "selected"
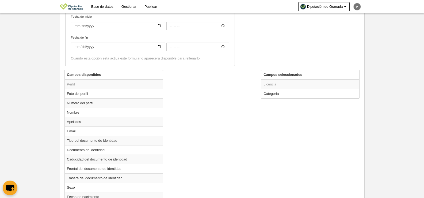
scroll to position [160, 0]
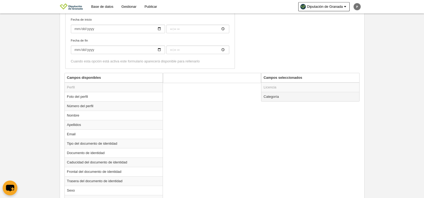
click at [282, 97] on td "Categoría" at bounding box center [310, 96] width 98 height 9
radio input "true"
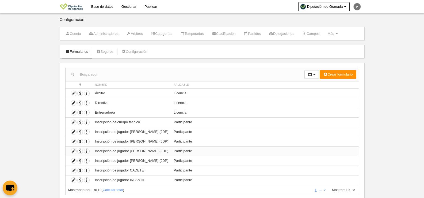
click at [130, 150] on td "Inscripción de jugador [PERSON_NAME] (JDE)" at bounding box center [131, 151] width 79 height 10
click at [74, 153] on icon at bounding box center [73, 150] width 5 height 5
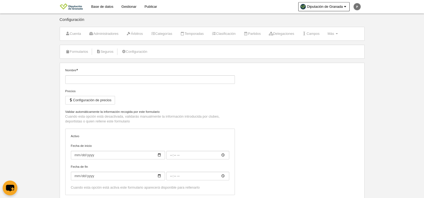
type input "Inscripción de jugador [PERSON_NAME] (JDE)"
checkbox input "true"
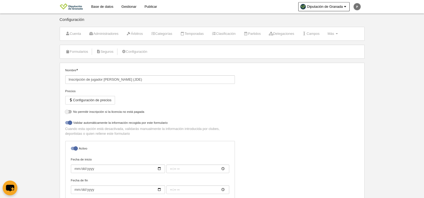
select select "selected"
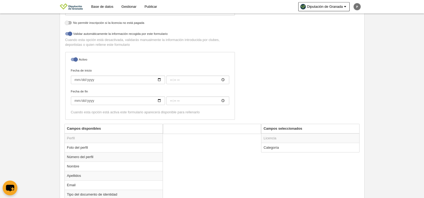
scroll to position [134, 0]
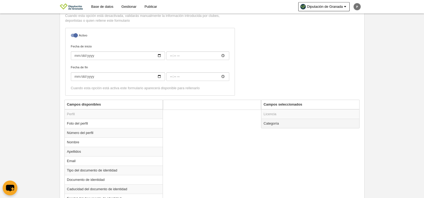
click at [274, 124] on td "Categoría" at bounding box center [310, 122] width 98 height 9
radio input "true"
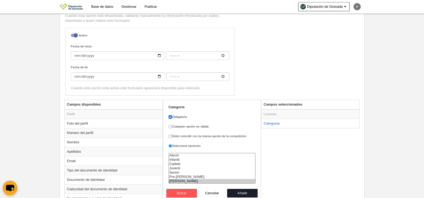
select select "14868"
click at [183, 176] on option "Pre-[PERSON_NAME]" at bounding box center [212, 176] width 87 height 4
click at [234, 193] on button "Añadir" at bounding box center [242, 192] width 30 height 9
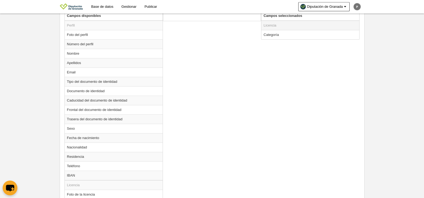
scroll to position [241, 0]
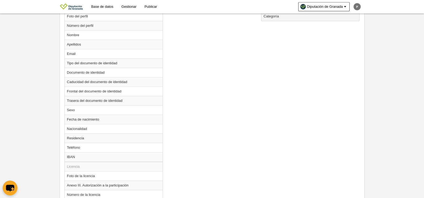
click at [284, 20] on td "Categoría" at bounding box center [310, 15] width 98 height 9
radio input "true"
select select "14868"
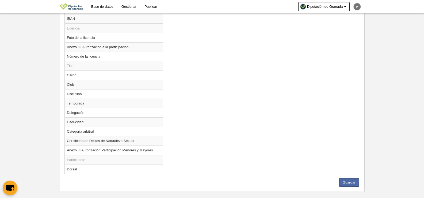
scroll to position [386, 0]
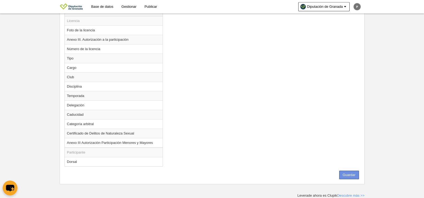
click at [348, 174] on button "Guardar" at bounding box center [349, 174] width 20 height 9
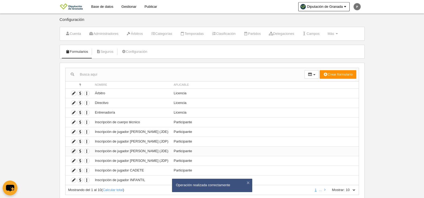
click at [74, 151] on icon at bounding box center [73, 150] width 5 height 5
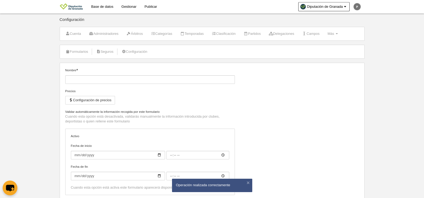
type input "Inscripción de jugador [PERSON_NAME] (JDE)"
checkbox input "true"
select select "selected"
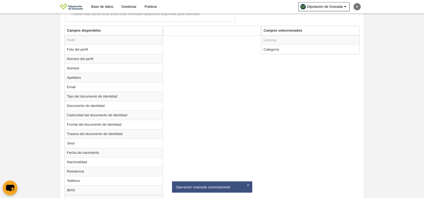
scroll to position [159, 0]
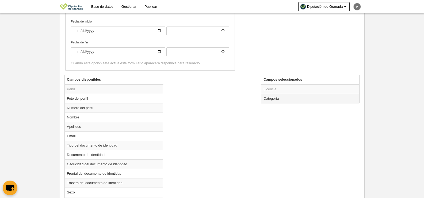
click at [298, 98] on td "Categoría" at bounding box center [310, 98] width 98 height 9
radio input "true"
select select "14868"
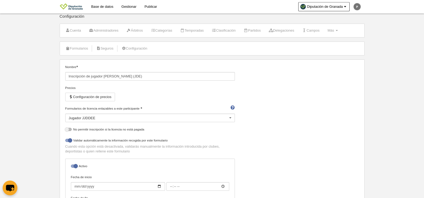
scroll to position [0, 0]
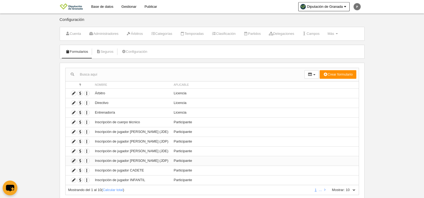
click at [72, 160] on icon at bounding box center [73, 160] width 5 height 5
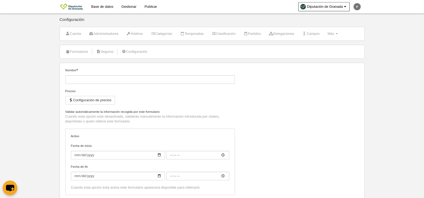
type input "Inscripción de jugador [PERSON_NAME] (JDP)"
checkbox input "true"
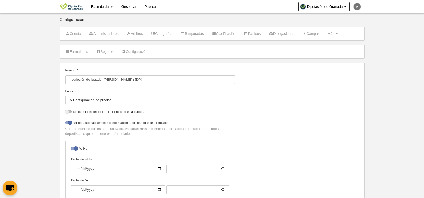
select select "selected"
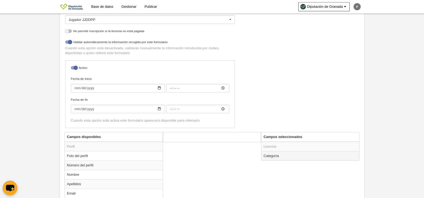
scroll to position [134, 0]
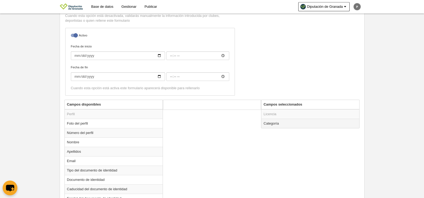
click at [292, 124] on td "Categoría" at bounding box center [310, 122] width 98 height 9
radio input "true"
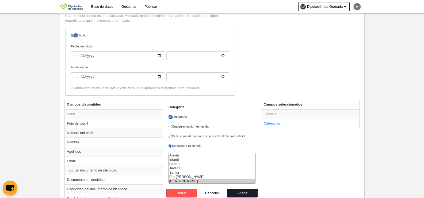
select select "14868"
click at [190, 176] on option "Pre-[PERSON_NAME]" at bounding box center [212, 176] width 87 height 4
click at [254, 193] on button "Añadir" at bounding box center [242, 192] width 30 height 9
radio input "false"
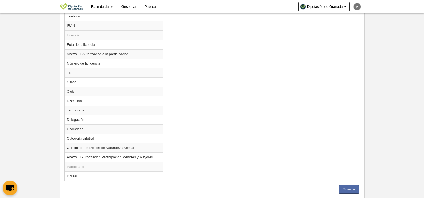
scroll to position [386, 0]
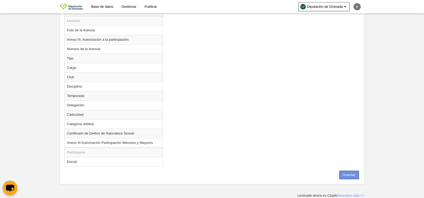
click at [348, 174] on button "Guardar" at bounding box center [349, 174] width 20 height 9
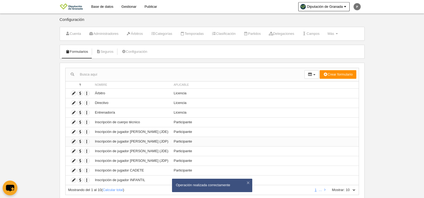
click at [72, 142] on icon at bounding box center [73, 141] width 5 height 5
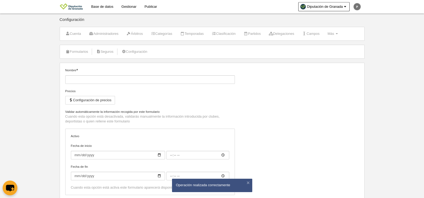
type input "Inscripción de jugador [PERSON_NAME] (JDP)"
checkbox input "true"
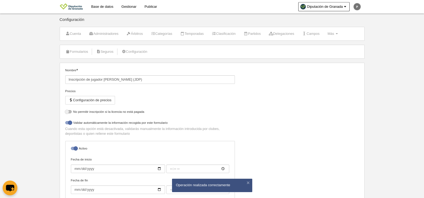
select select "selected"
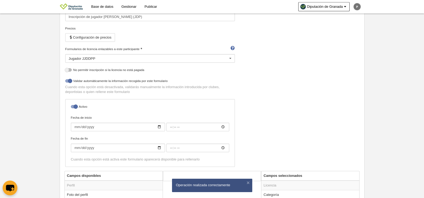
scroll to position [107, 0]
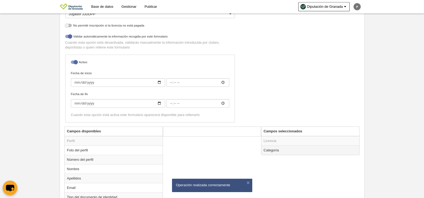
click at [291, 149] on td "Categoría" at bounding box center [310, 149] width 98 height 9
radio input "true"
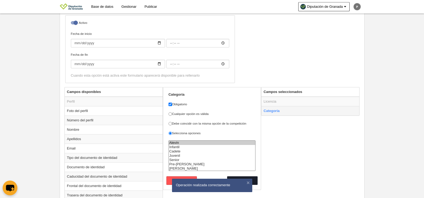
scroll to position [241, 0]
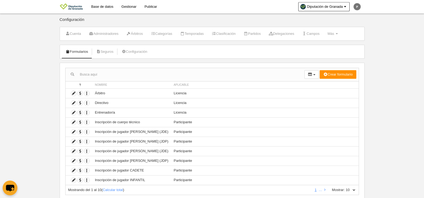
click at [351, 190] on select "10 25 50 100 500" at bounding box center [350, 189] width 11 height 5
select select "50"
click at [345, 187] on select "10 25 50 100 500" at bounding box center [350, 189] width 11 height 5
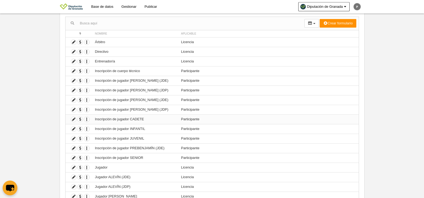
scroll to position [53, 0]
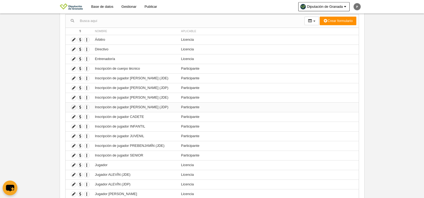
click at [74, 106] on icon at bounding box center [73, 107] width 5 height 5
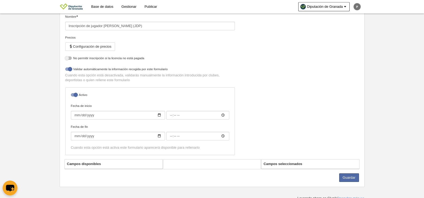
select select "selected"
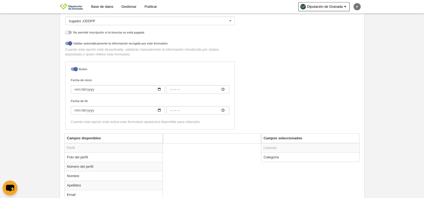
scroll to position [104, 0]
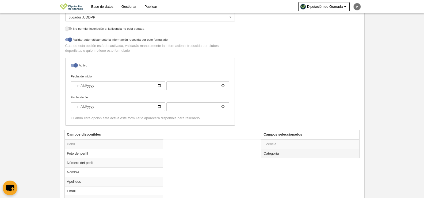
click at [282, 154] on td "Categoría" at bounding box center [310, 152] width 98 height 9
radio input "true"
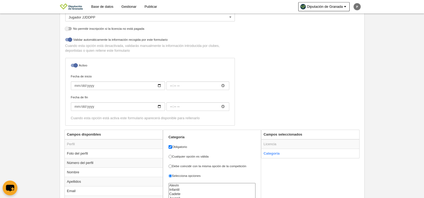
scroll to position [184, 0]
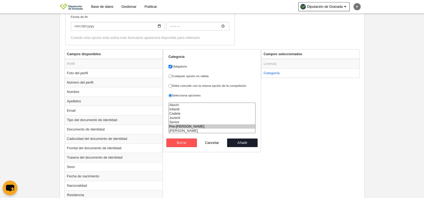
click at [184, 126] on option "Pre-[PERSON_NAME]" at bounding box center [212, 126] width 87 height 4
select select "14869"
click at [185, 129] on option "[PERSON_NAME]" at bounding box center [212, 130] width 87 height 4
click at [249, 143] on button "Añadir" at bounding box center [242, 142] width 30 height 9
radio input "false"
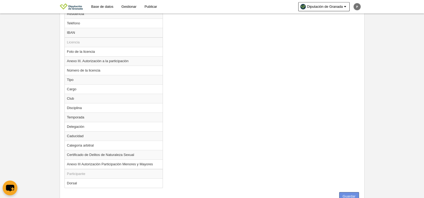
scroll to position [386, 0]
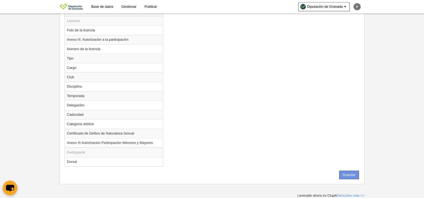
click at [354, 173] on button "Guardar" at bounding box center [349, 174] width 20 height 9
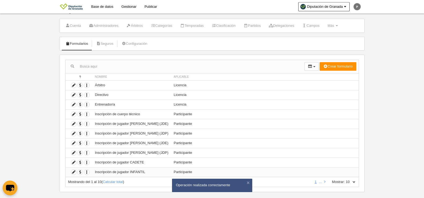
scroll to position [16, 0]
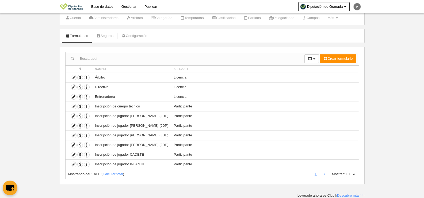
click at [352, 172] on select "10 25 50 100 500" at bounding box center [350, 173] width 11 height 5
select select "50"
click at [345, 171] on select "10 25 50 100 500" at bounding box center [350, 173] width 11 height 5
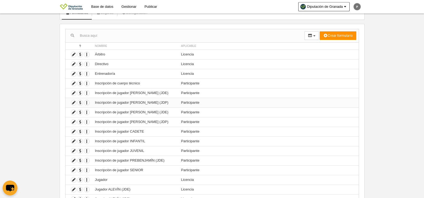
scroll to position [69, 0]
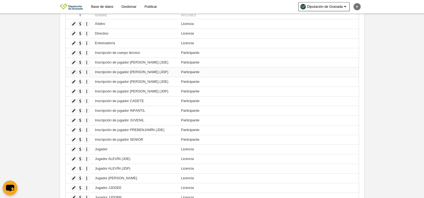
click at [73, 73] on icon at bounding box center [73, 72] width 5 height 5
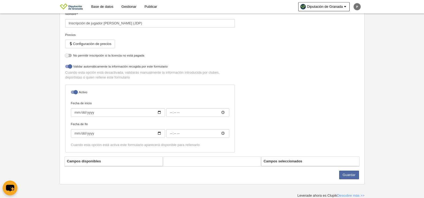
select select "selected"
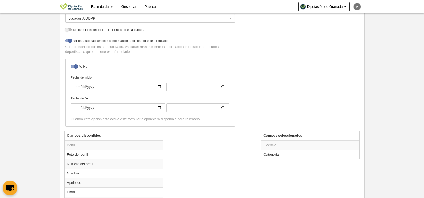
scroll to position [130, 0]
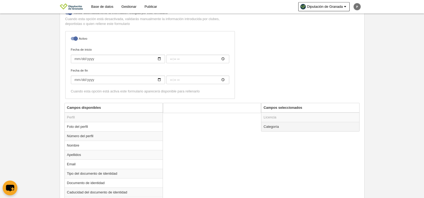
click at [290, 127] on td "Categoría" at bounding box center [310, 126] width 98 height 9
radio input "true"
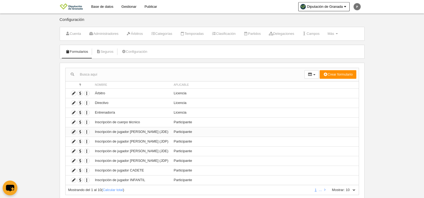
click at [74, 130] on icon at bounding box center [73, 131] width 5 height 5
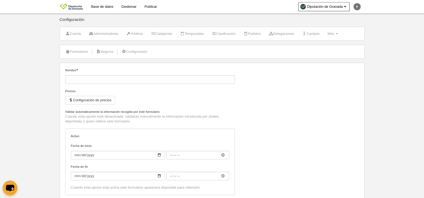
type input "Inscripción de jugador [PERSON_NAME] (JDE)"
checkbox input "true"
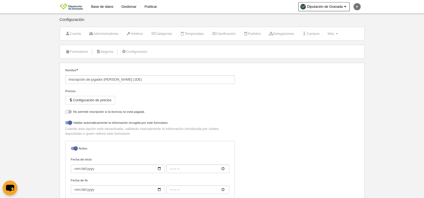
select select "selected"
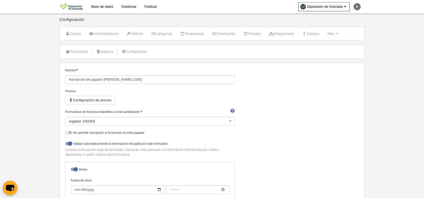
scroll to position [80, 0]
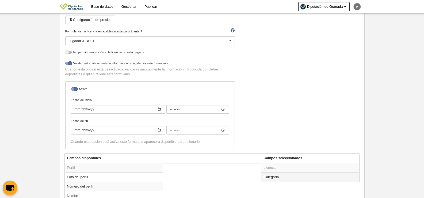
click at [311, 175] on td "Categoría" at bounding box center [310, 176] width 98 height 9
radio input "true"
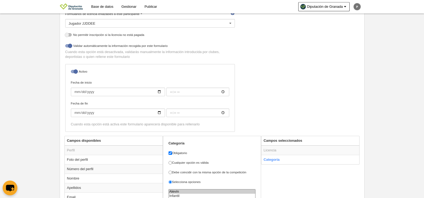
scroll to position [187, 0]
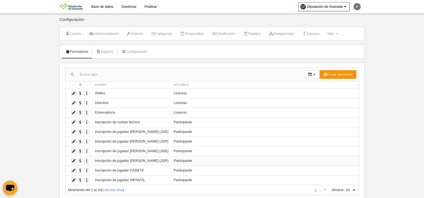
click at [74, 161] on icon at bounding box center [73, 160] width 5 height 5
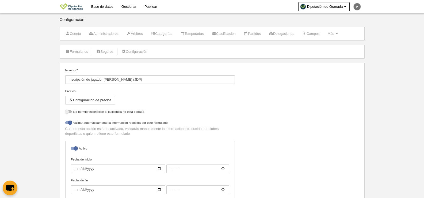
select select "selected"
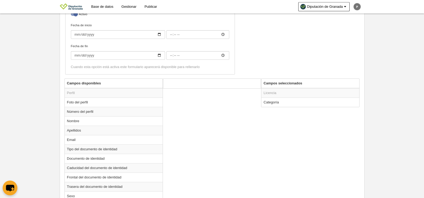
scroll to position [157, 0]
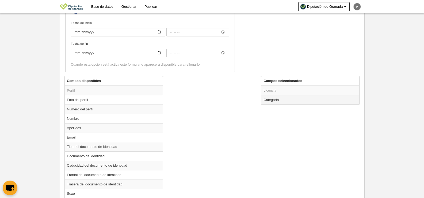
click at [299, 101] on td "Categoría" at bounding box center [310, 99] width 98 height 9
radio input "true"
select select "14869"
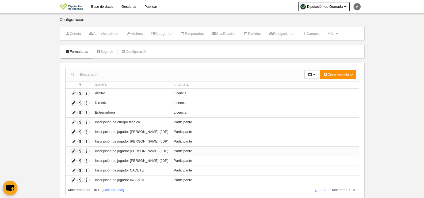
click at [74, 150] on icon at bounding box center [73, 150] width 5 height 5
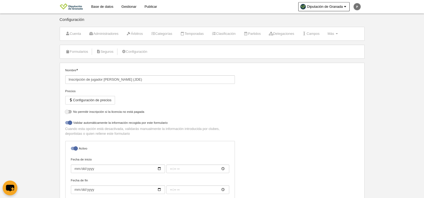
select select "selected"
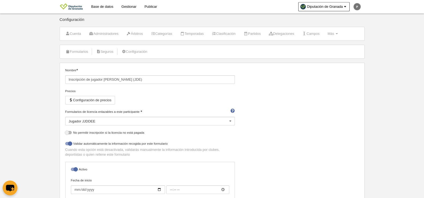
scroll to position [130, 0]
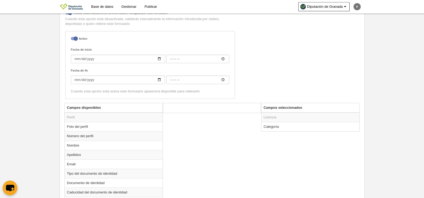
click at [310, 122] on td "Categoría" at bounding box center [310, 126] width 98 height 9
radio input "true"
select select "14868"
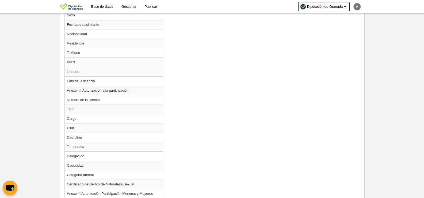
scroll to position [386, 0]
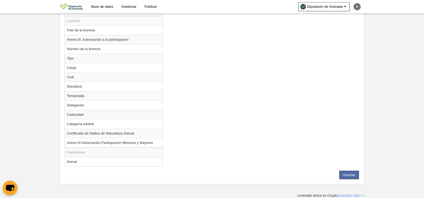
click at [347, 171] on button "Guardar" at bounding box center [349, 174] width 20 height 9
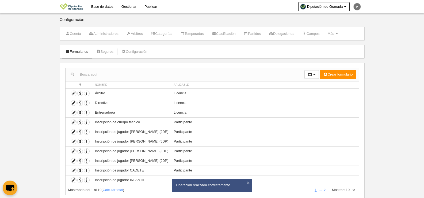
click at [354, 187] on select "10 25 50 100 500" at bounding box center [350, 189] width 11 height 5
select select "50"
click at [345, 187] on select "10 25 50 100 500" at bounding box center [350, 189] width 11 height 5
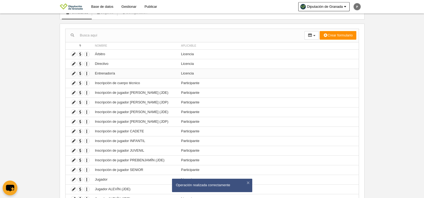
scroll to position [80, 0]
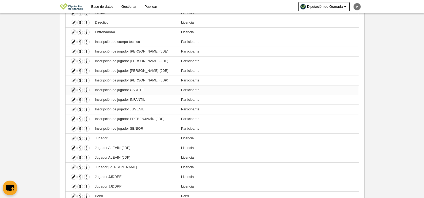
click at [74, 90] on icon at bounding box center [73, 89] width 5 height 5
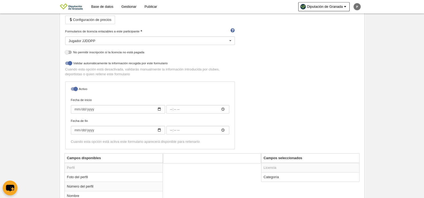
scroll to position [134, 0]
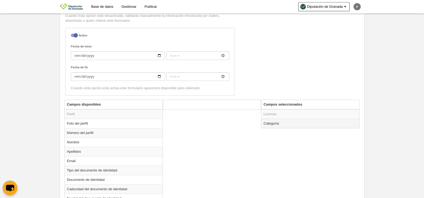
click at [290, 122] on td "Categoría" at bounding box center [310, 122] width 98 height 9
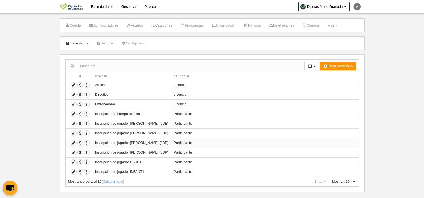
scroll to position [16, 0]
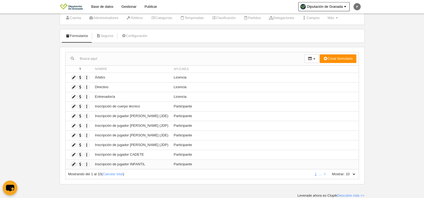
click at [72, 164] on icon at bounding box center [73, 163] width 5 height 5
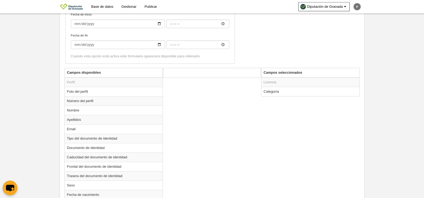
scroll to position [176, 0]
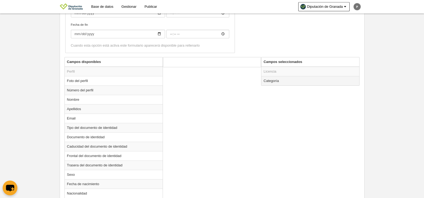
click at [280, 79] on td "Categoría" at bounding box center [310, 80] width 98 height 9
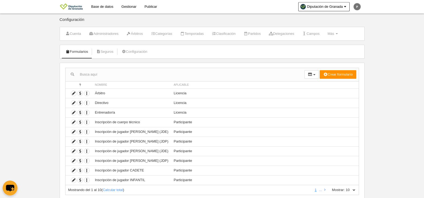
click at [352, 188] on select "10 25 50 100 500" at bounding box center [350, 189] width 11 height 5
click at [345, 187] on select "10 25 50 100 500" at bounding box center [350, 189] width 11 height 5
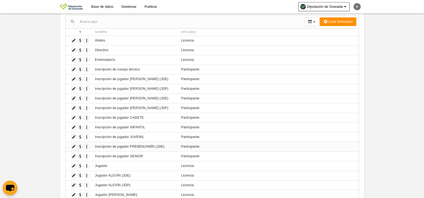
scroll to position [53, 0]
click at [73, 136] on icon at bounding box center [73, 135] width 5 height 5
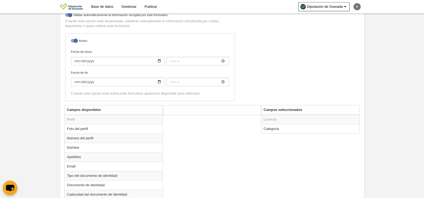
scroll to position [134, 0]
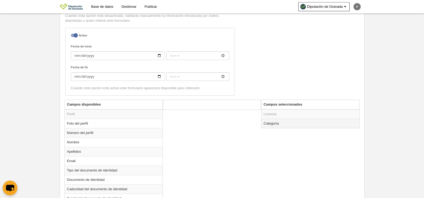
click at [278, 121] on td "Categoría" at bounding box center [310, 122] width 98 height 9
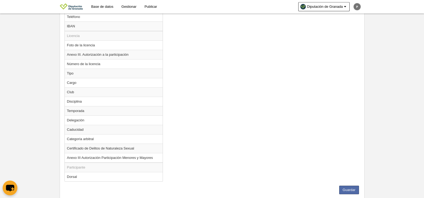
scroll to position [386, 0]
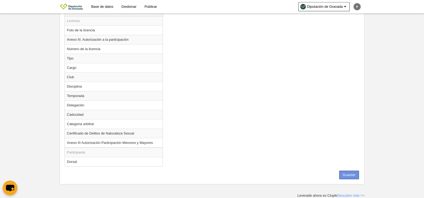
click at [346, 171] on button "Guardar" at bounding box center [349, 174] width 20 height 9
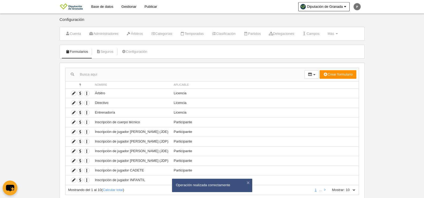
click at [348, 187] on select "10 25 50 100 500" at bounding box center [350, 189] width 11 height 5
click at [345, 187] on select "10 25 50 100 500" at bounding box center [350, 189] width 11 height 5
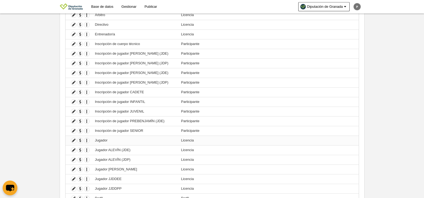
scroll to position [80, 0]
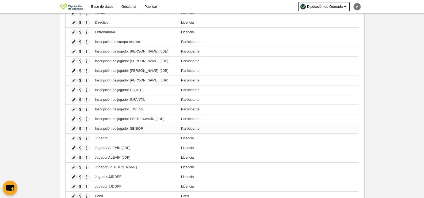
click at [74, 128] on icon at bounding box center [73, 128] width 5 height 5
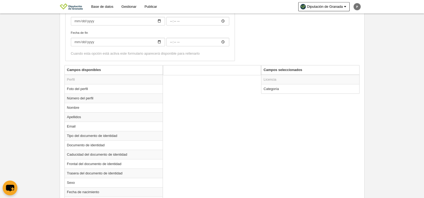
scroll to position [168, 0]
click at [287, 91] on td "Categoría" at bounding box center [310, 88] width 98 height 9
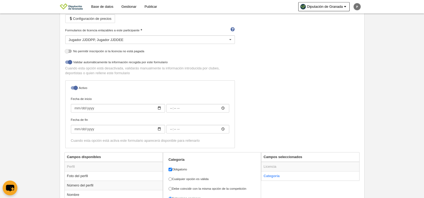
scroll to position [61, 0]
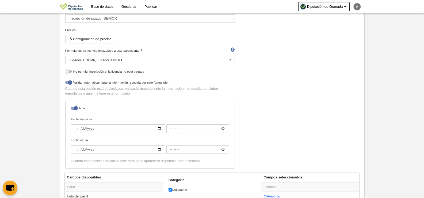
click at [213, 61] on div "Jugador JJDDPP Jugador JJDDEE" at bounding box center [149, 60] width 169 height 9
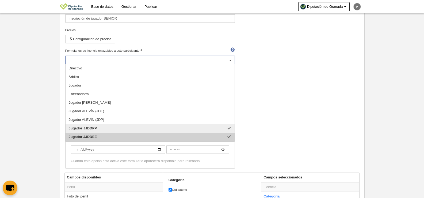
click at [209, 137] on span "Jugador JJDDEE" at bounding box center [149, 137] width 169 height 9
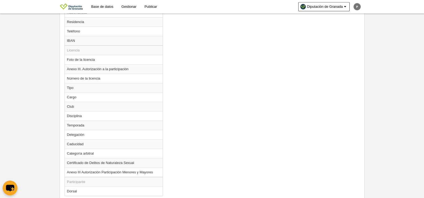
scroll to position [386, 0]
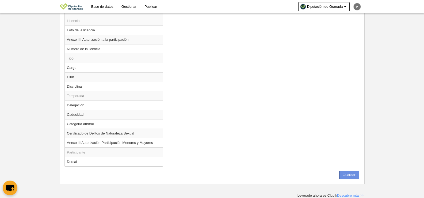
click at [344, 174] on button "Guardar" at bounding box center [349, 174] width 20 height 9
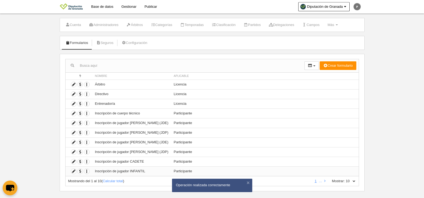
scroll to position [16, 0]
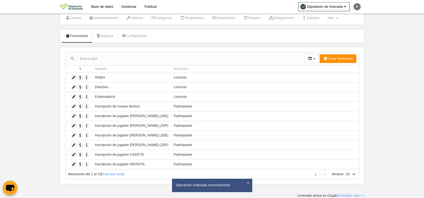
click at [325, 173] on icon at bounding box center [324, 173] width 1 height 3
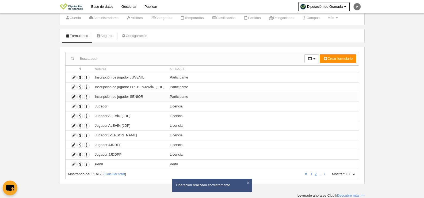
click at [72, 96] on icon at bounding box center [73, 96] width 5 height 5
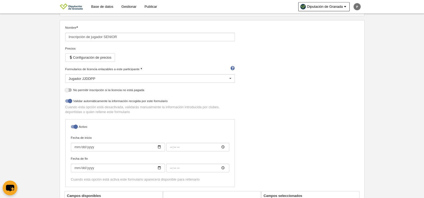
scroll to position [176, 0]
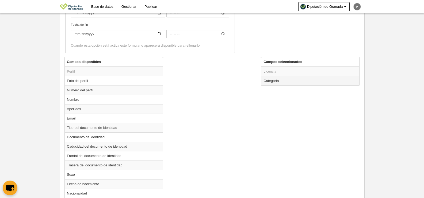
click at [304, 84] on td "Categoría" at bounding box center [310, 80] width 98 height 9
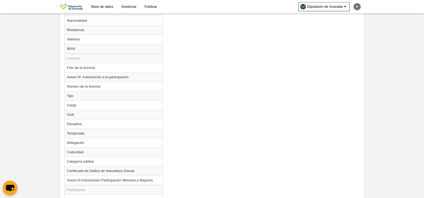
scroll to position [386, 0]
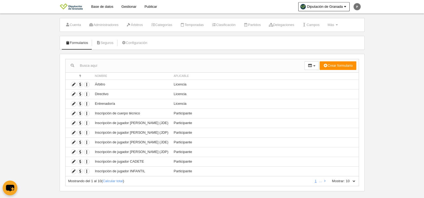
scroll to position [16, 0]
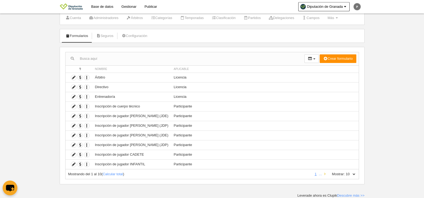
click at [324, 174] on icon at bounding box center [324, 173] width 1 height 3
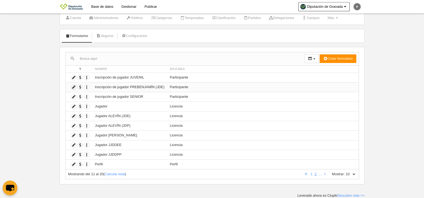
click at [74, 86] on icon at bounding box center [73, 86] width 5 height 5
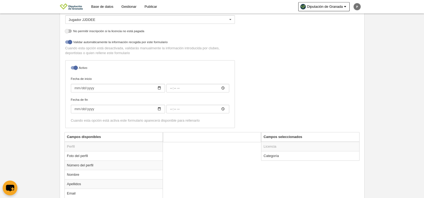
scroll to position [149, 0]
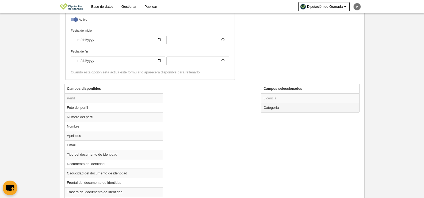
click at [272, 106] on td "Categoría" at bounding box center [310, 107] width 98 height 9
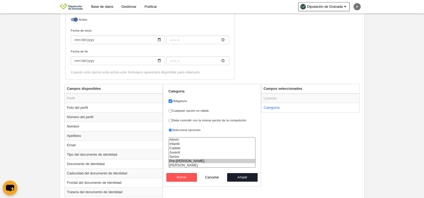
click at [280, 45] on div "Nombre Inscripción de jugador PREBENJAMÍN (JDE) Precios Configuración de precio…" at bounding box center [212, 0] width 298 height 165
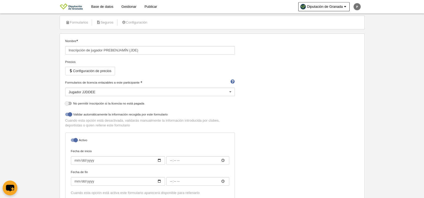
scroll to position [0, 0]
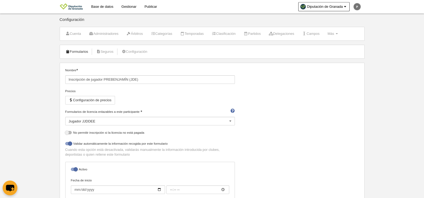
click at [76, 51] on link "Formularios" at bounding box center [77, 52] width 29 height 8
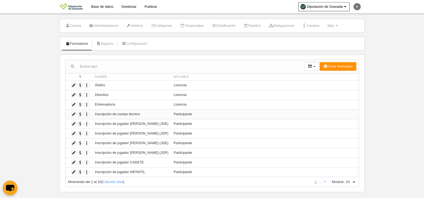
scroll to position [16, 0]
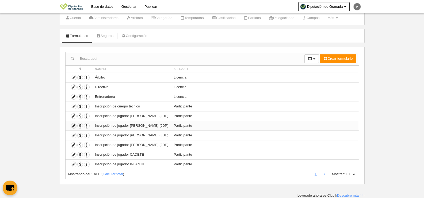
click at [74, 125] on icon at bounding box center [73, 125] width 5 height 5
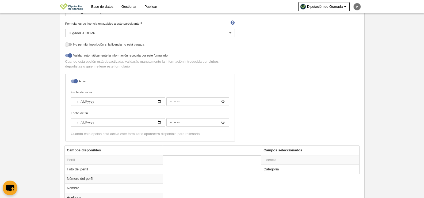
scroll to position [104, 0]
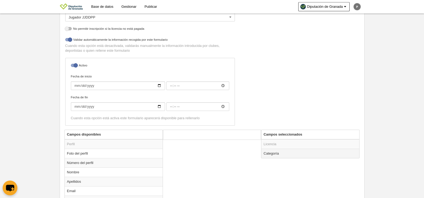
click at [288, 154] on td "Categoría" at bounding box center [310, 152] width 98 height 9
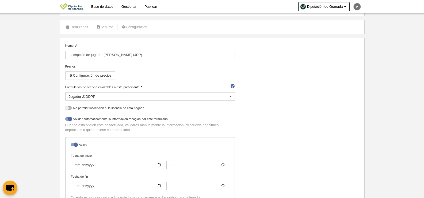
scroll to position [24, 0]
click at [140, 98] on div "Jugador JJDDPP" at bounding box center [149, 97] width 169 height 9
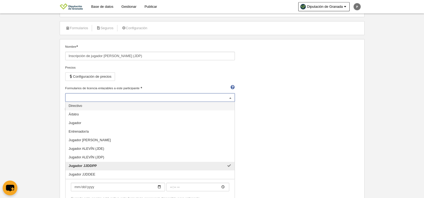
click at [333, 114] on div "Nombre Inscripción de jugador [PERSON_NAME] (JDP) Precios Configuración de prec…" at bounding box center [212, 126] width 298 height 165
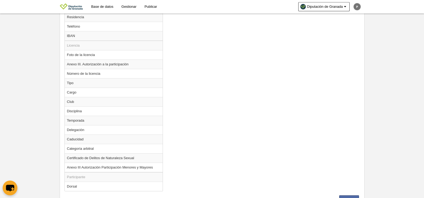
scroll to position [386, 0]
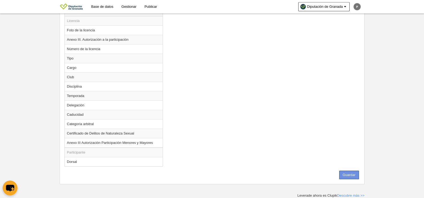
click at [348, 173] on button "Guardar" at bounding box center [349, 174] width 20 height 9
